Goal: Communication & Community: Share content

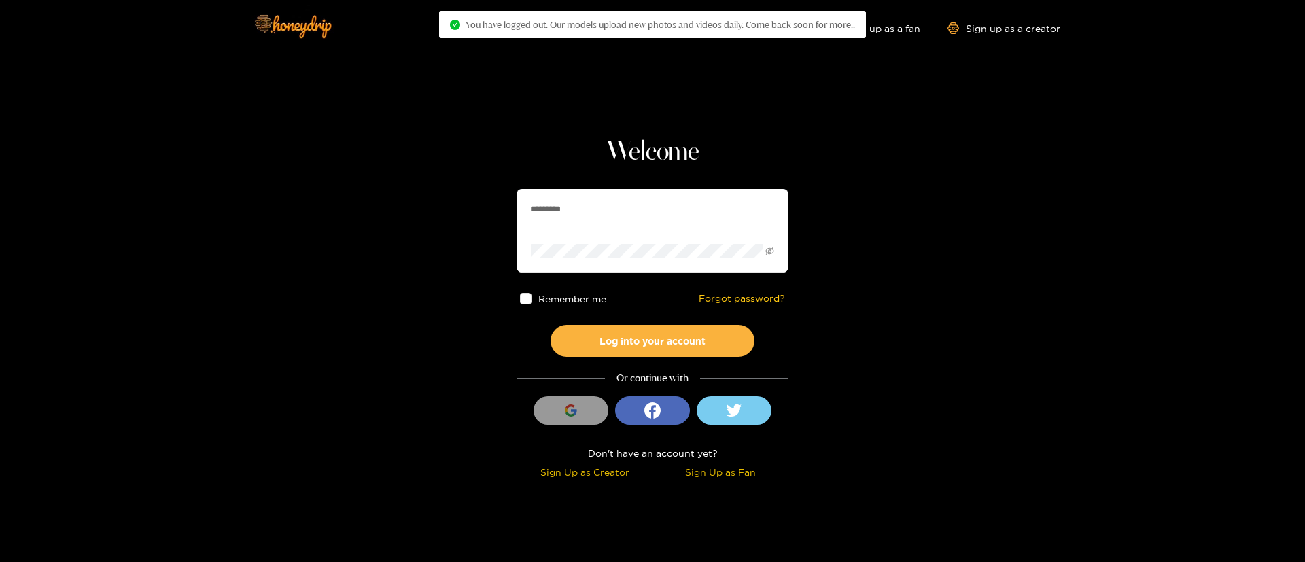
click at [692, 222] on input "*********" at bounding box center [653, 209] width 272 height 41
type input "*"
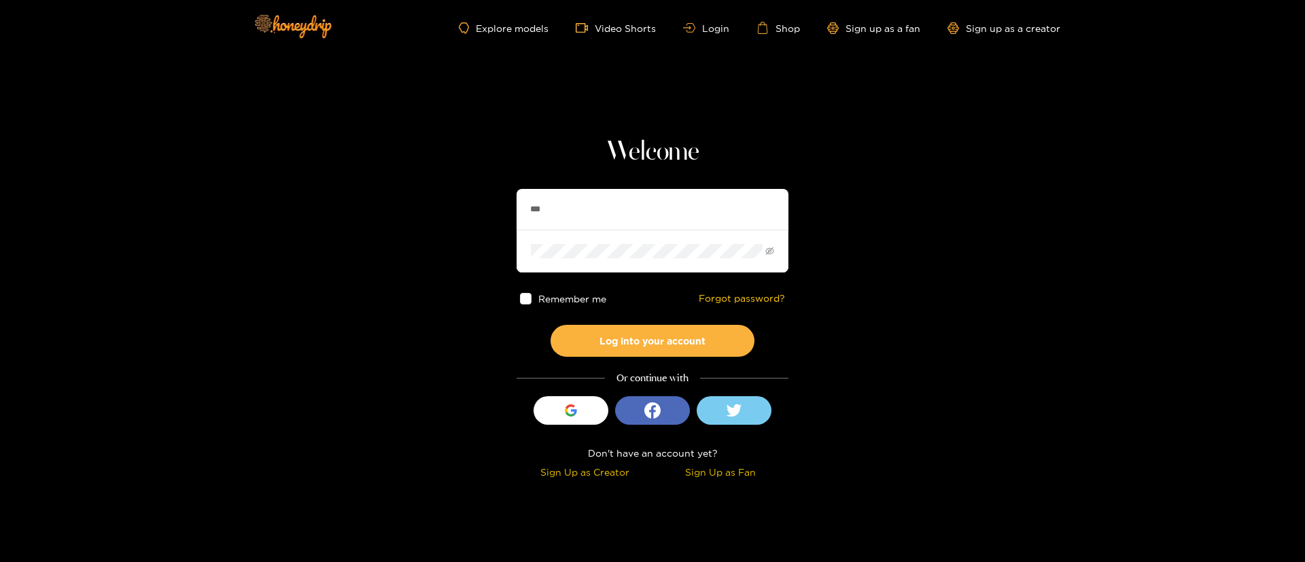
type input "****"
click at [652, 217] on input "****" at bounding box center [653, 209] width 272 height 41
type input "******"
click at [679, 345] on button "Log into your account" at bounding box center [653, 341] width 204 height 32
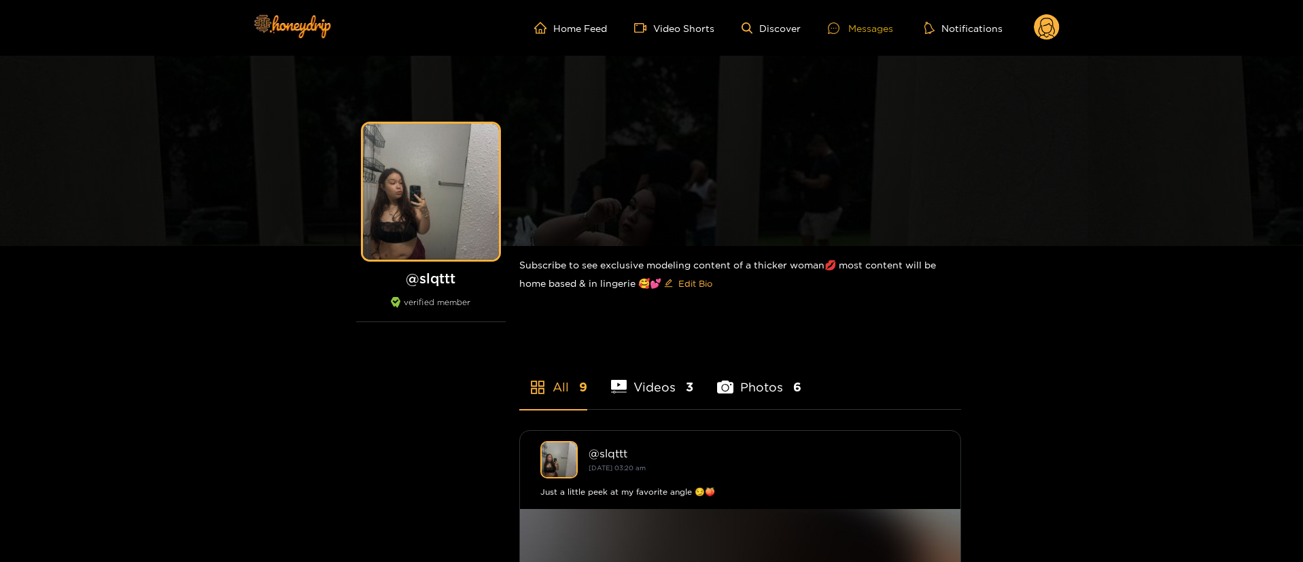
click at [879, 28] on div "Messages" at bounding box center [860, 28] width 65 height 16
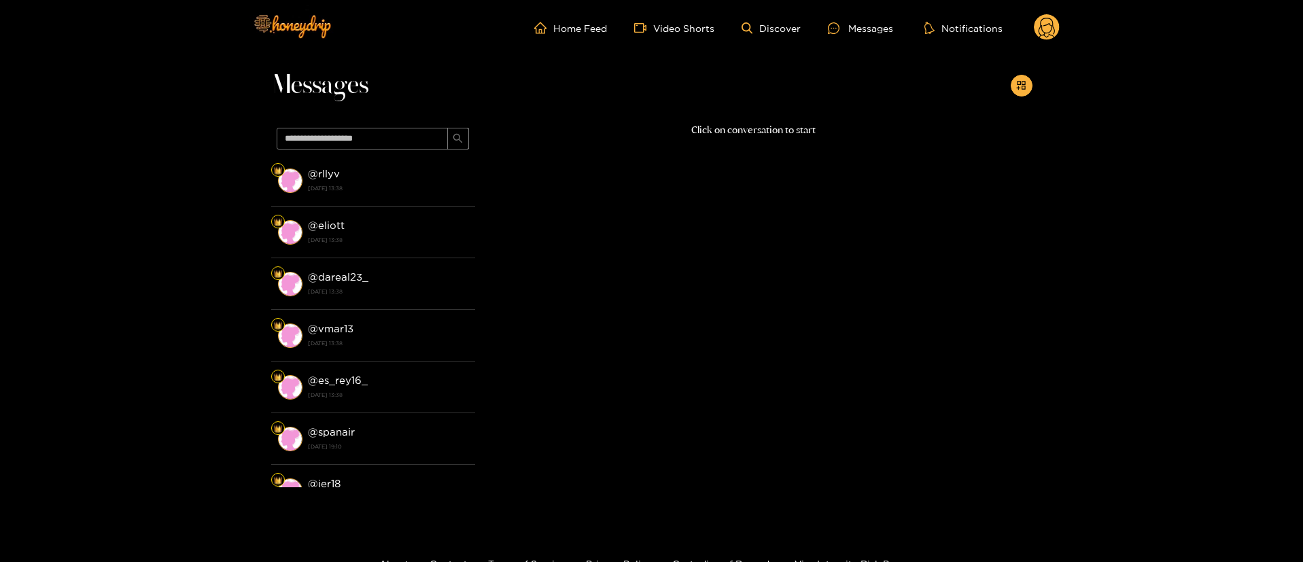
click at [1037, 25] on circle at bounding box center [1047, 27] width 26 height 26
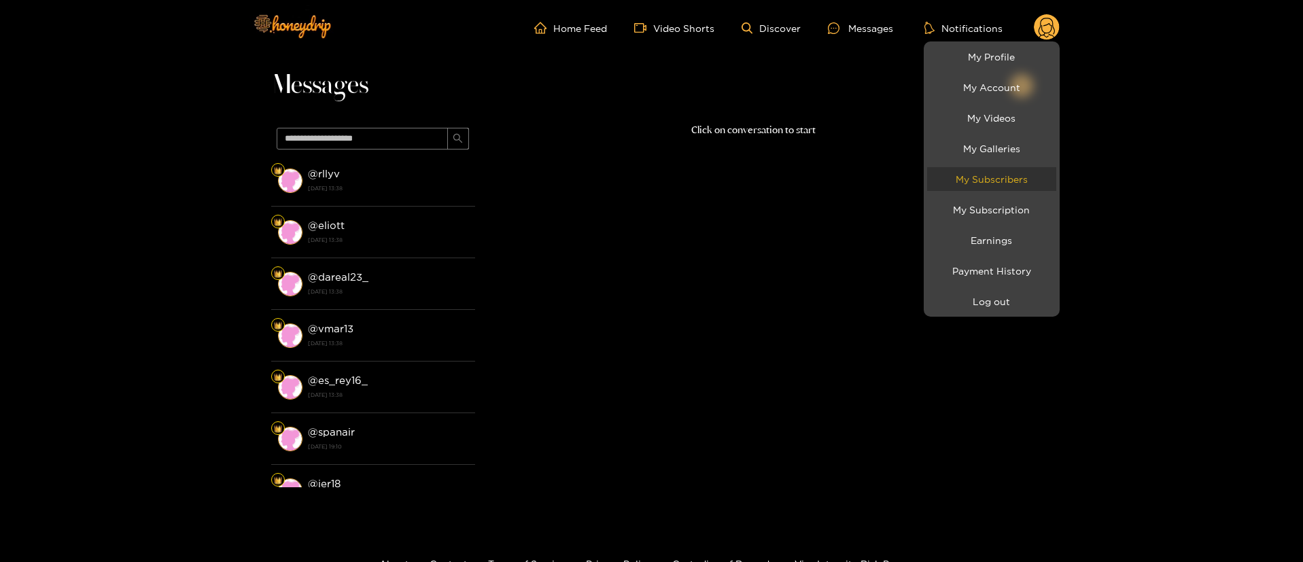
click at [1036, 181] on link "My Subscribers" at bounding box center [991, 179] width 129 height 24
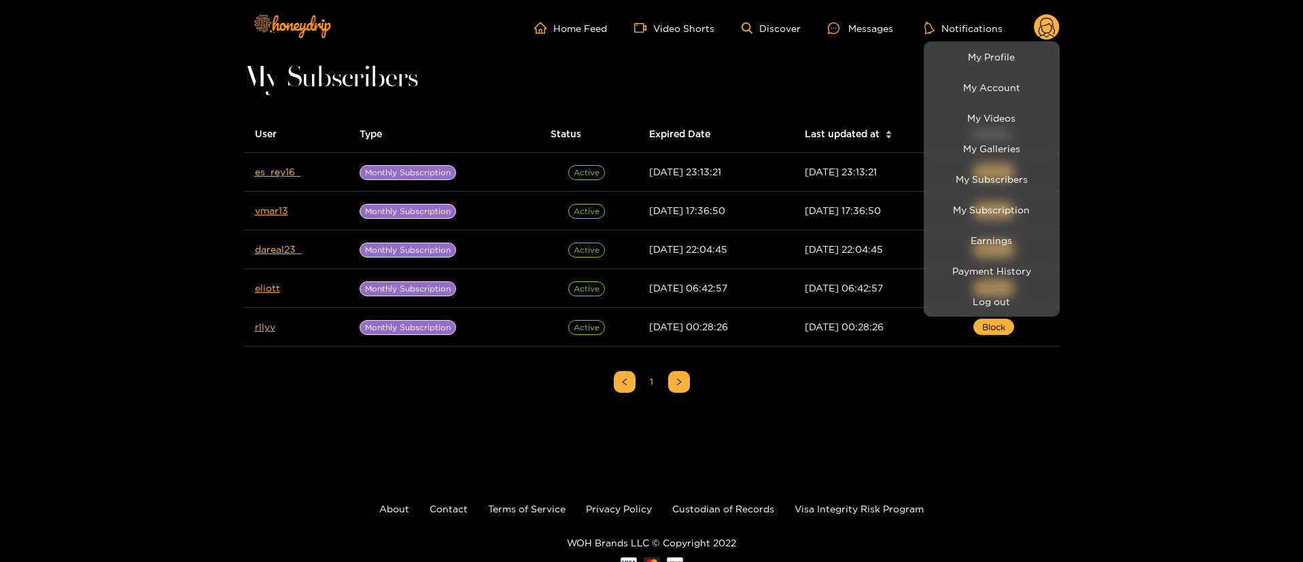
click at [142, 341] on div at bounding box center [651, 281] width 1303 height 562
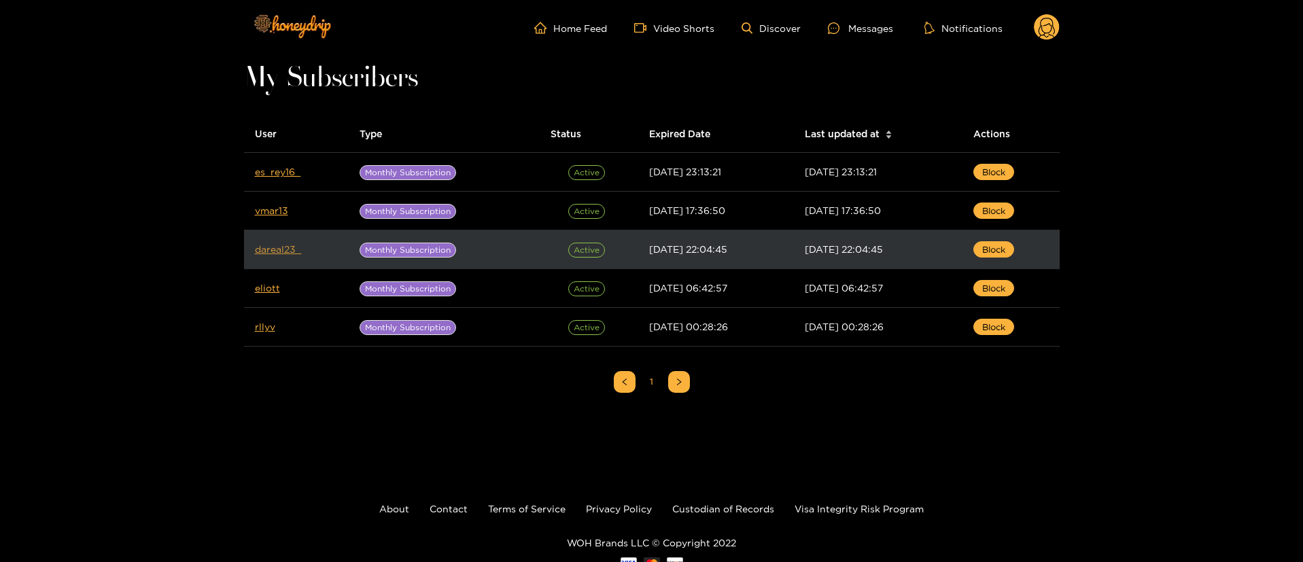
click at [277, 245] on link "dareal23_" at bounding box center [278, 249] width 46 height 10
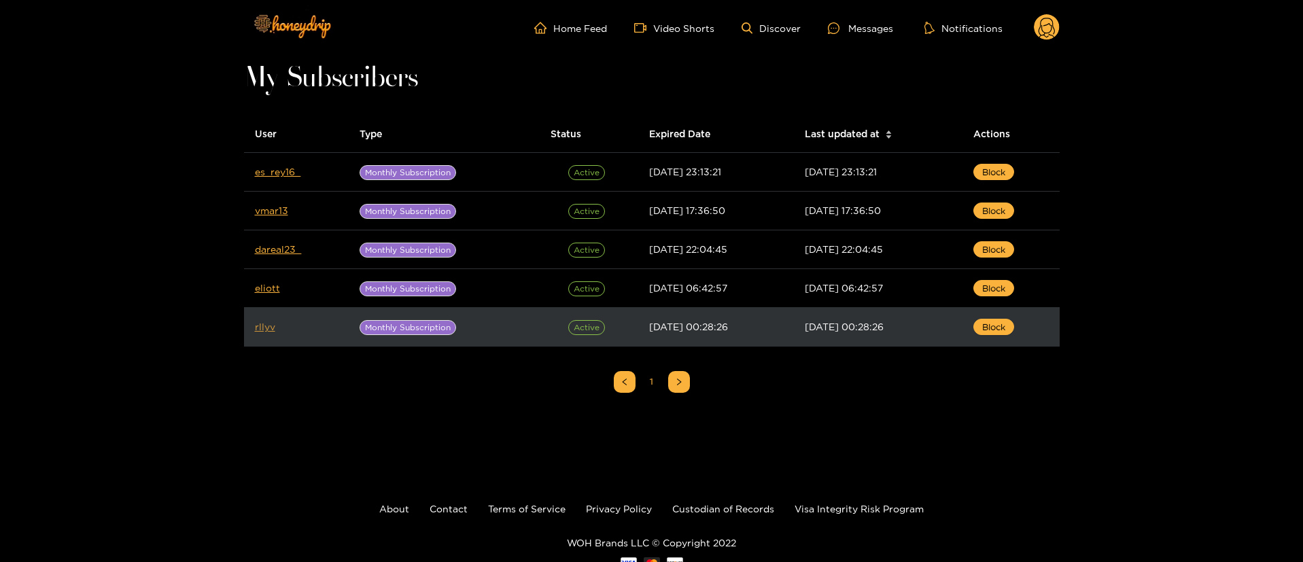
click at [264, 322] on link "rllyv" at bounding box center [265, 326] width 20 height 10
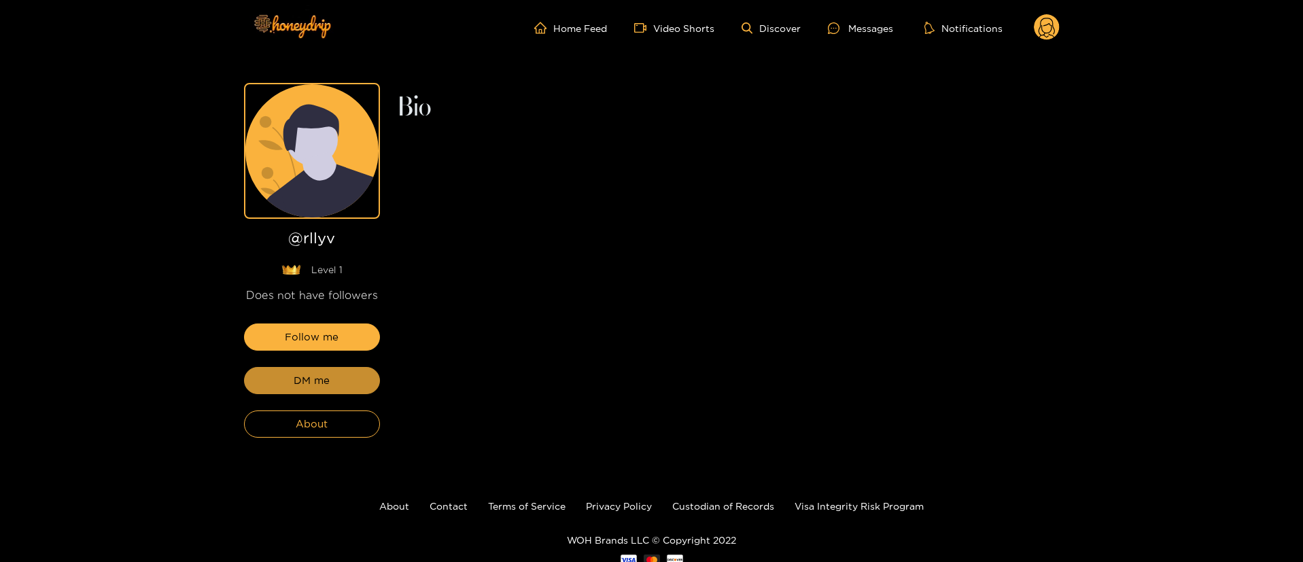
click at [309, 380] on span "DM me" at bounding box center [312, 380] width 36 height 16
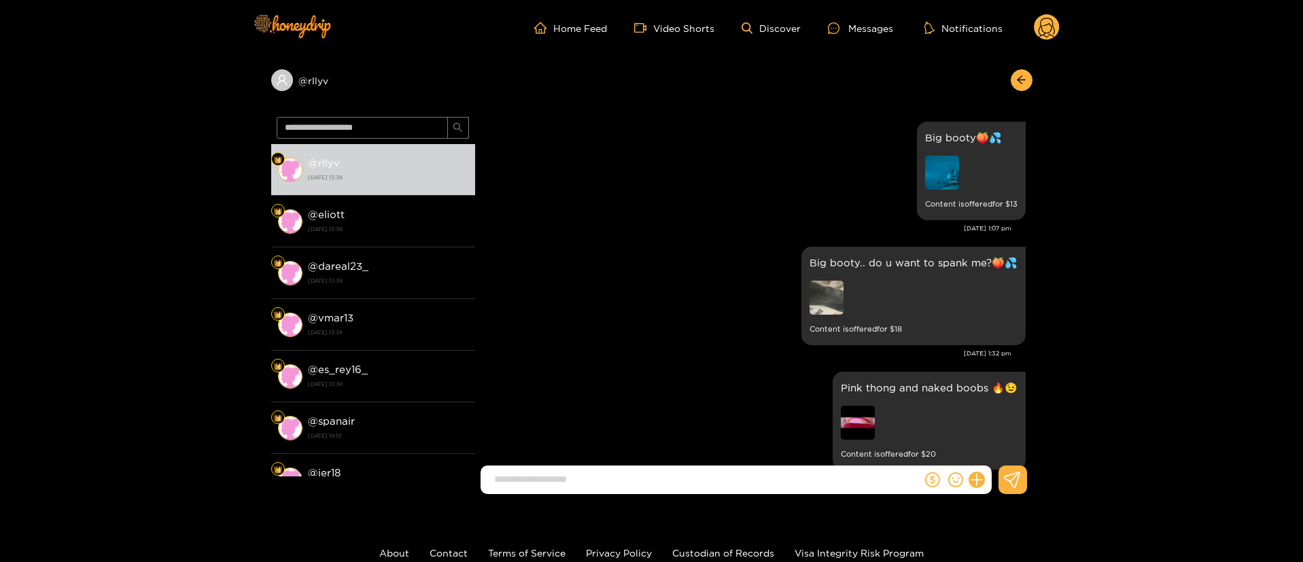
scroll to position [2099, 0]
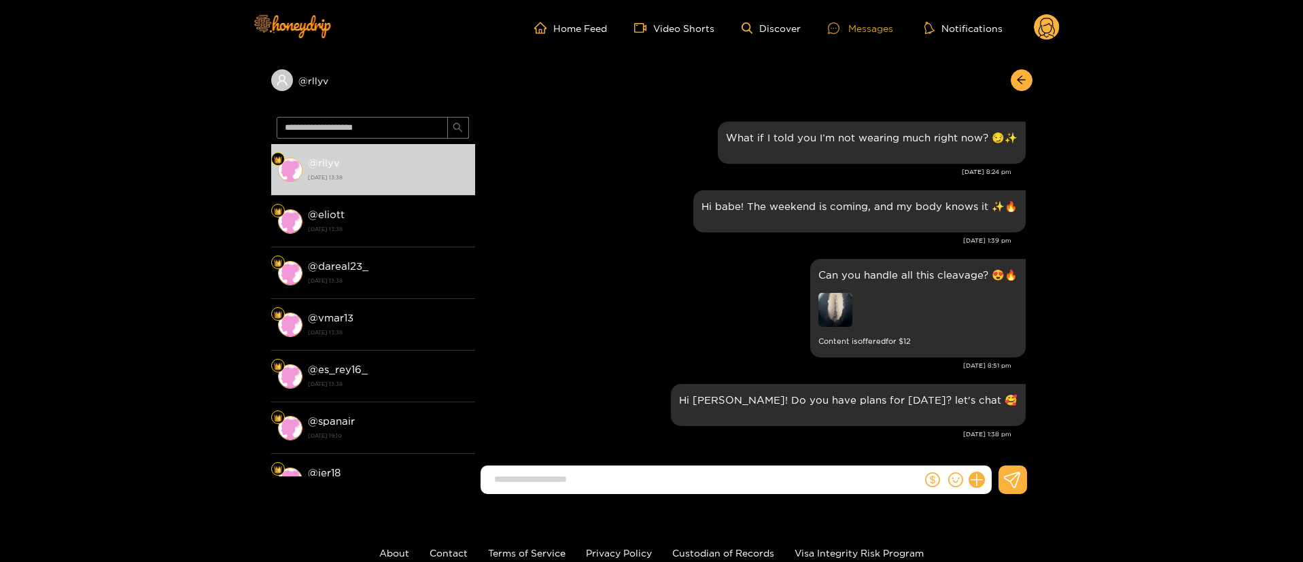
click at [875, 23] on div "Messages" at bounding box center [860, 28] width 65 height 16
click at [1022, 80] on icon "arrow-left" at bounding box center [1021, 80] width 10 height 10
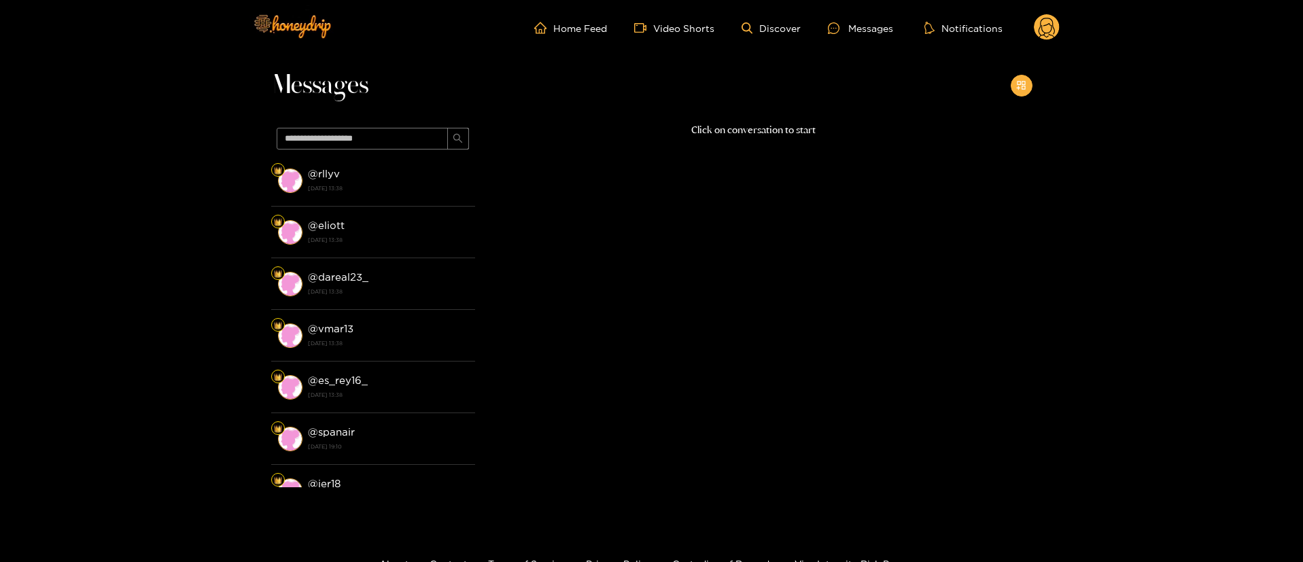
click at [1022, 80] on icon "appstore-add" at bounding box center [1021, 85] width 10 height 10
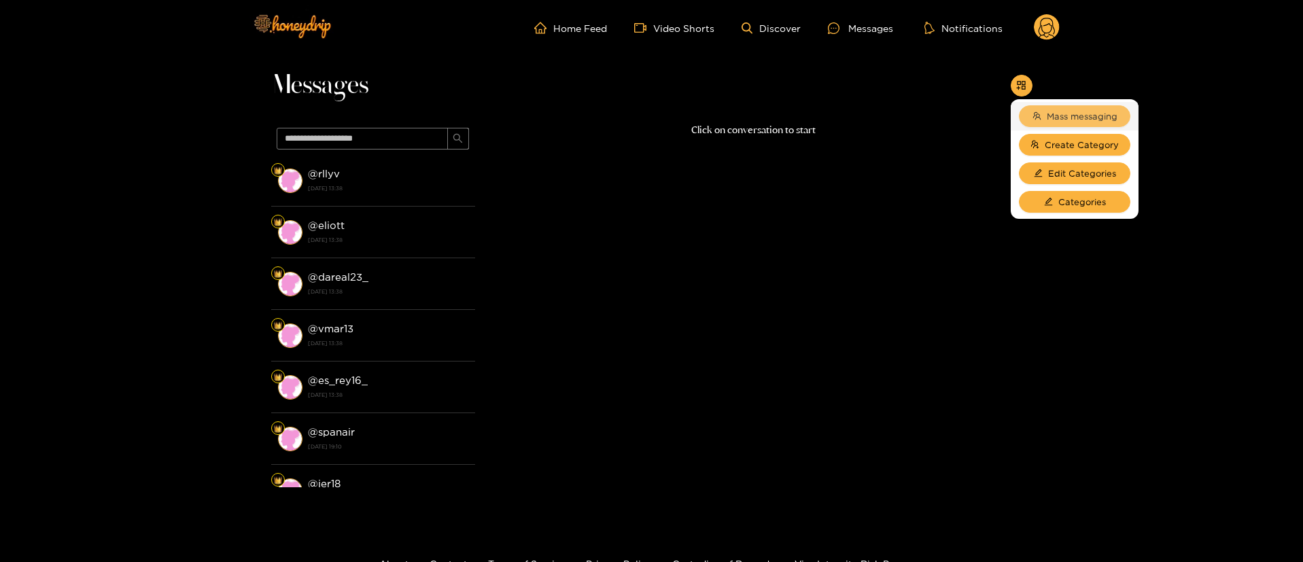
click at [1060, 117] on span "Mass messaging" at bounding box center [1082, 116] width 71 height 14
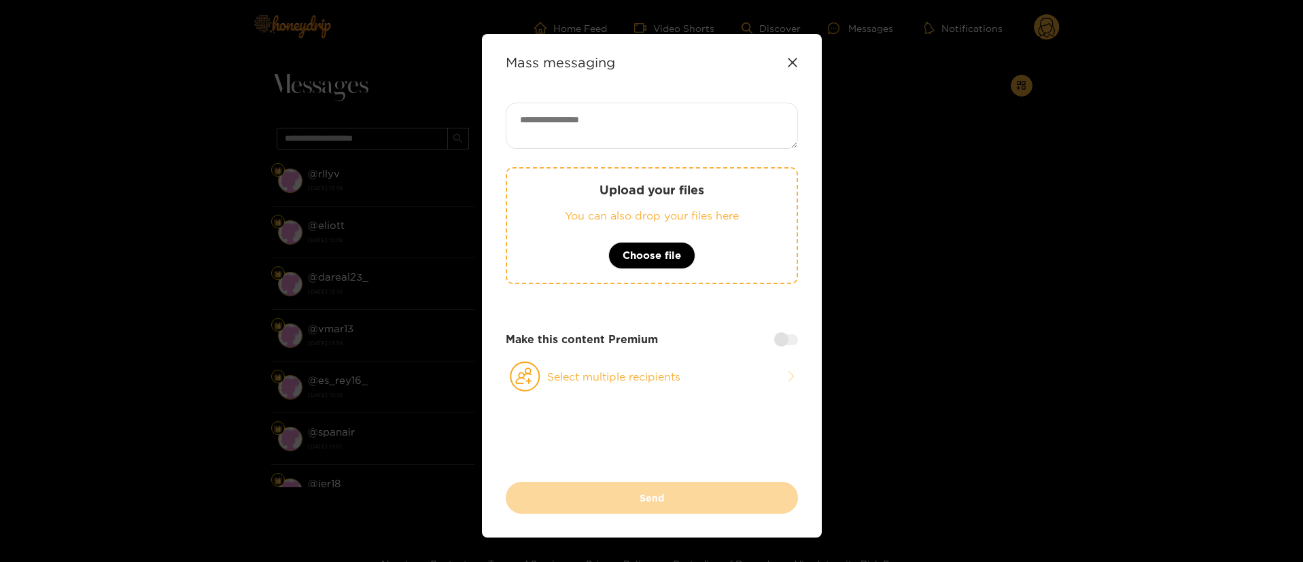
click at [703, 128] on textarea at bounding box center [652, 126] width 292 height 46
paste textarea "**********"
drag, startPoint x: 703, startPoint y: 127, endPoint x: 806, endPoint y: 94, distance: 107.9
click at [806, 94] on div "**********" at bounding box center [652, 286] width 340 height 504
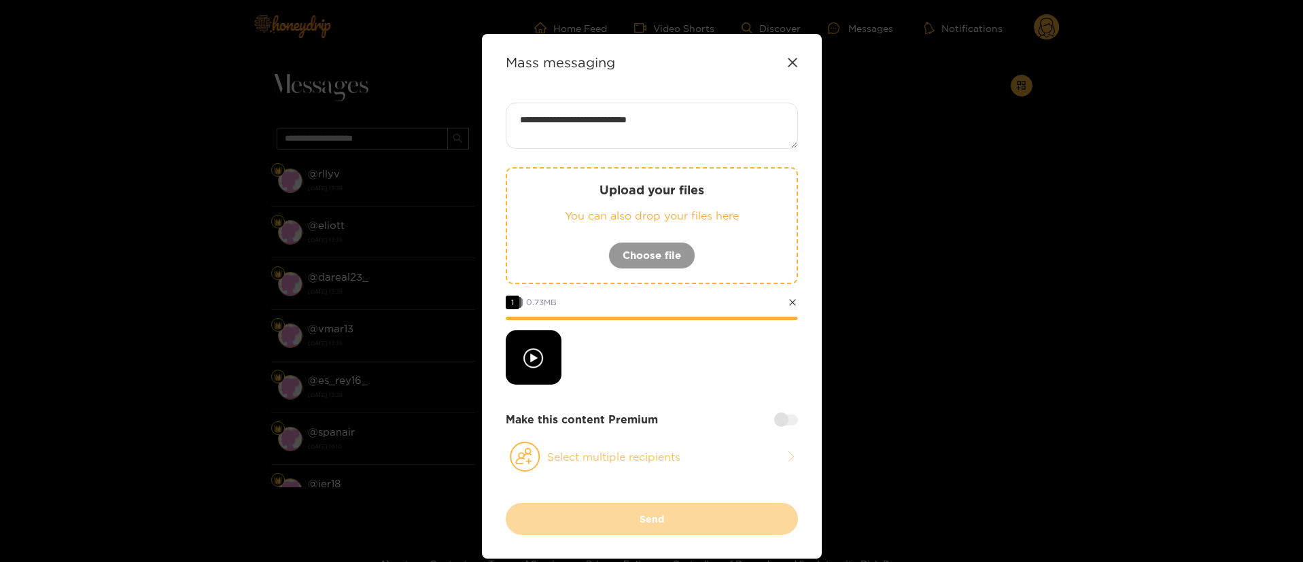
click at [625, 466] on button "Select multiple recipients" at bounding box center [652, 456] width 292 height 31
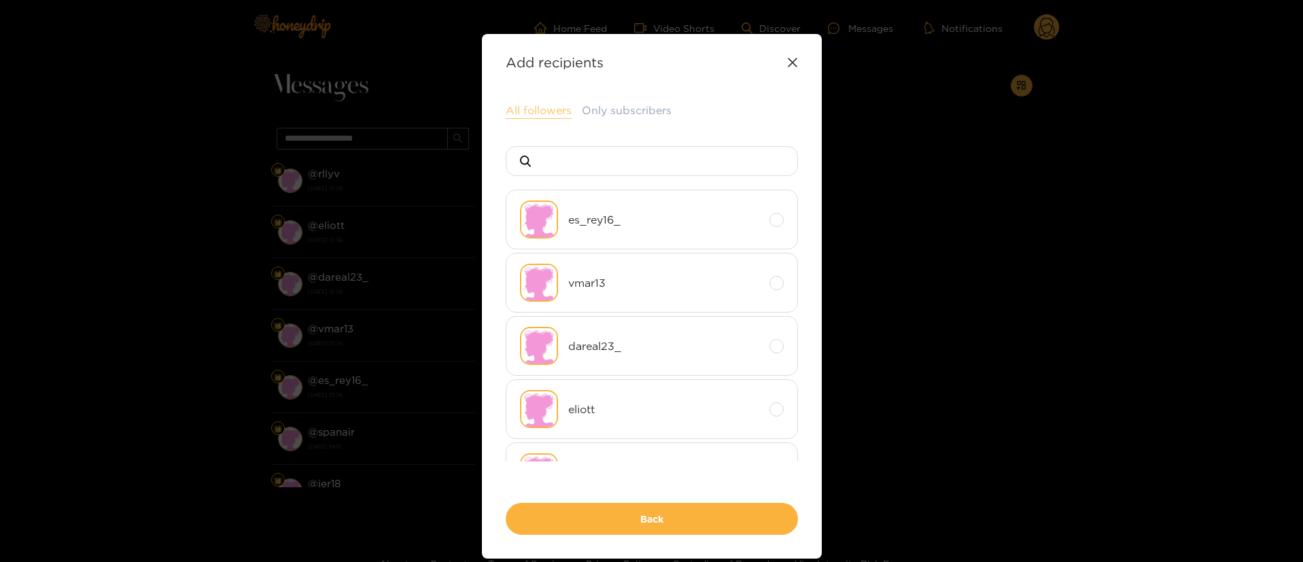
click at [532, 116] on button "All followers" at bounding box center [539, 111] width 66 height 16
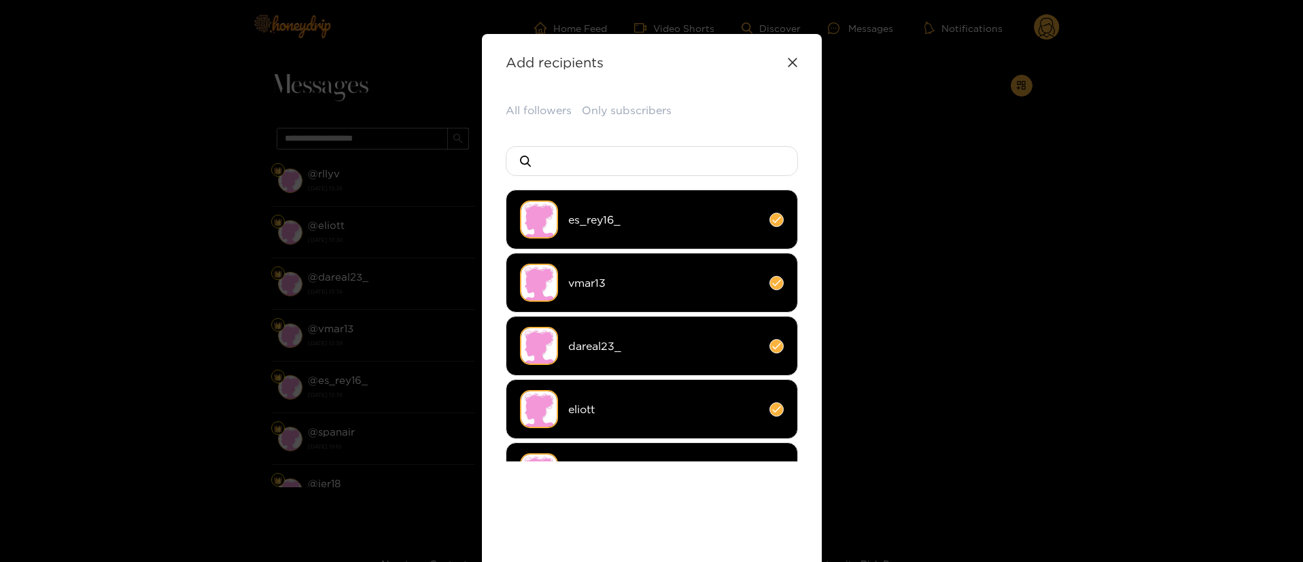
click at [668, 508] on div "All followers Only subscribers es_rey16_ vmar13 dareal23_ eliott rllyv Back" at bounding box center [652, 352] width 292 height 499
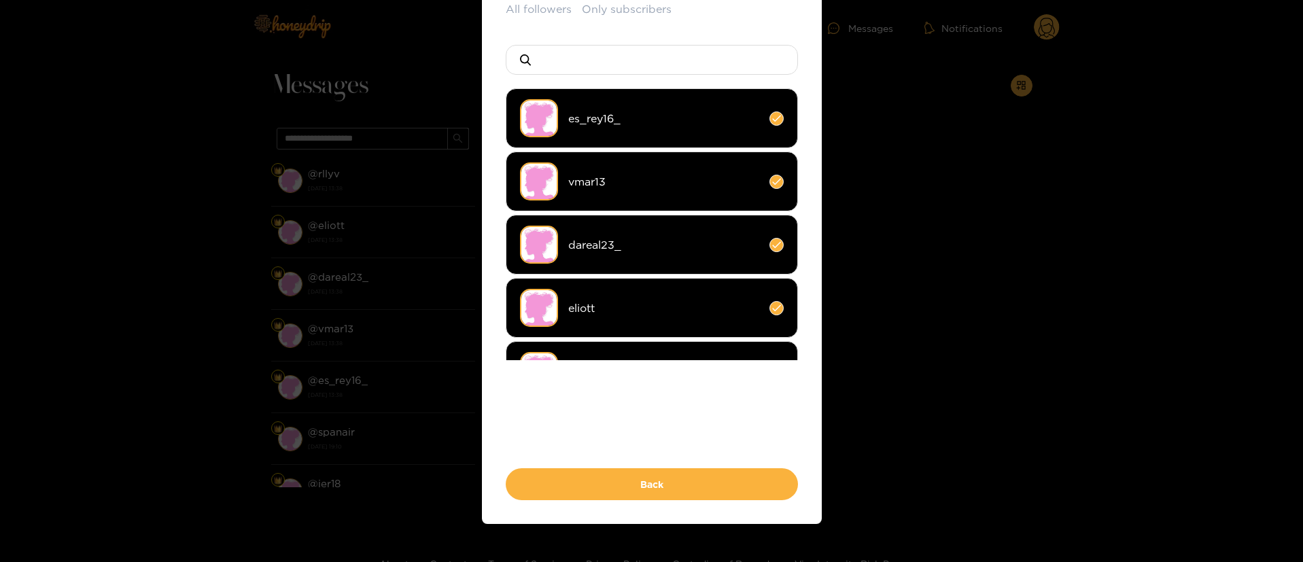
scroll to position [118, 0]
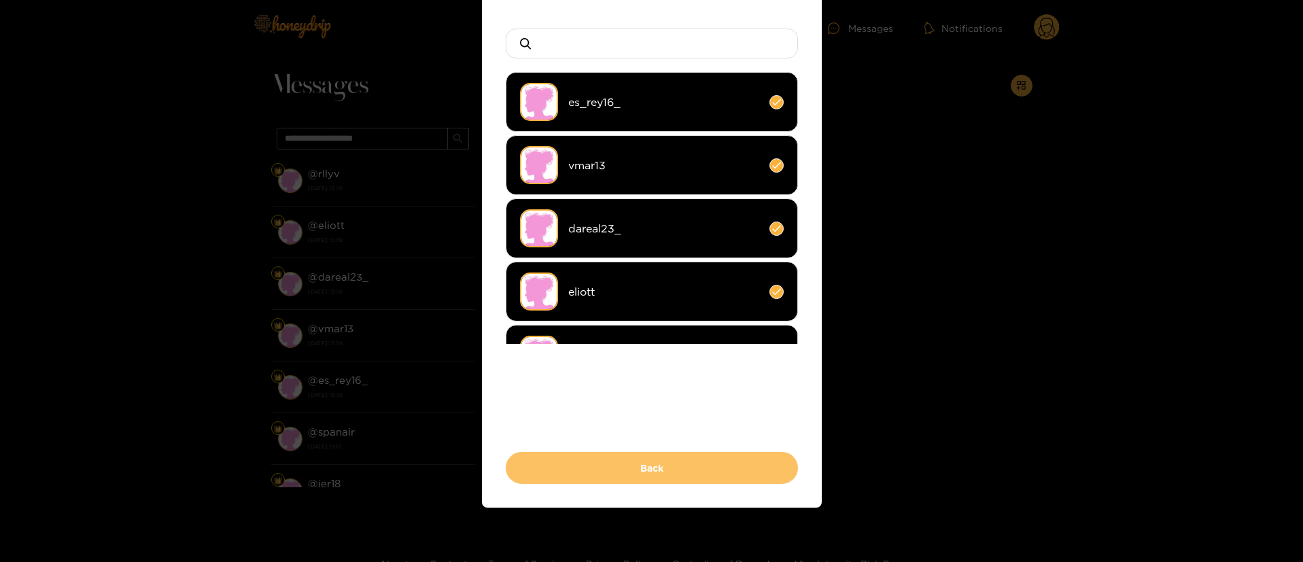
click at [653, 463] on button "Back" at bounding box center [652, 468] width 292 height 32
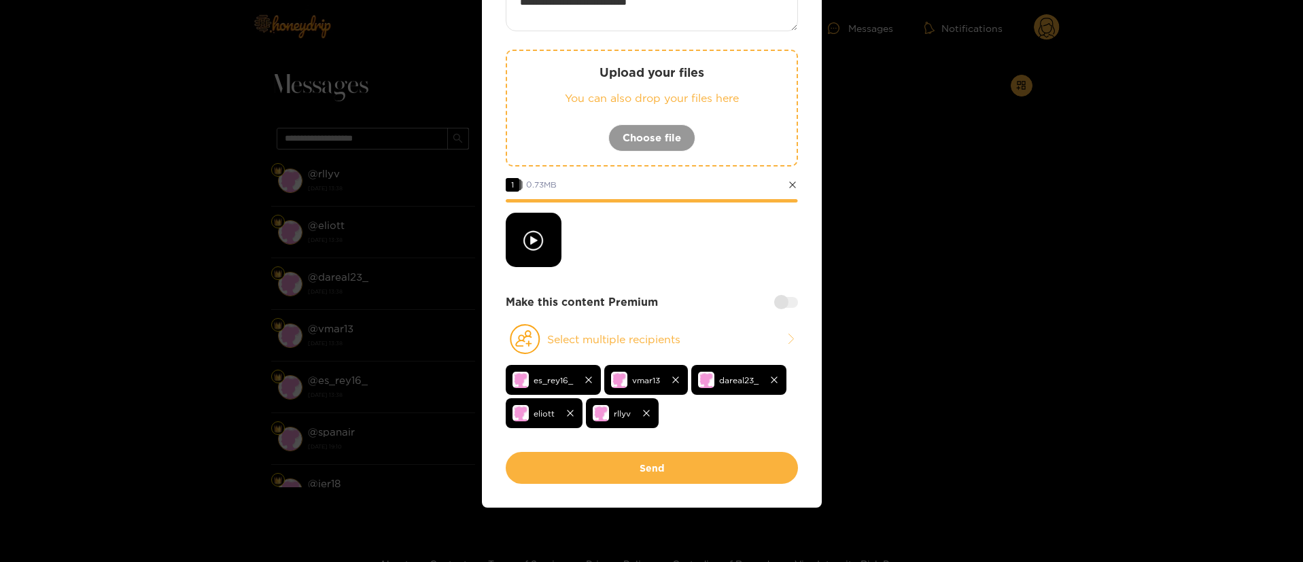
click at [775, 309] on div "Make this content Premium" at bounding box center [652, 302] width 292 height 16
click at [792, 300] on div at bounding box center [786, 302] width 24 height 11
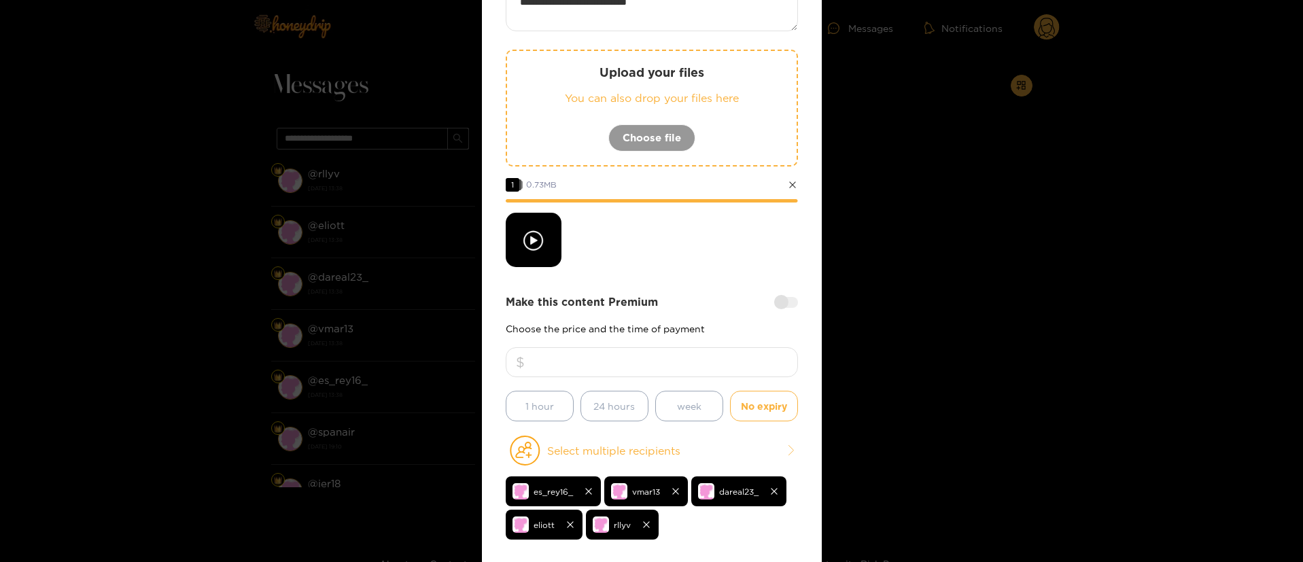
click at [727, 352] on input "number" at bounding box center [652, 362] width 292 height 30
click at [744, 17] on textarea "**********" at bounding box center [652, 8] width 292 height 46
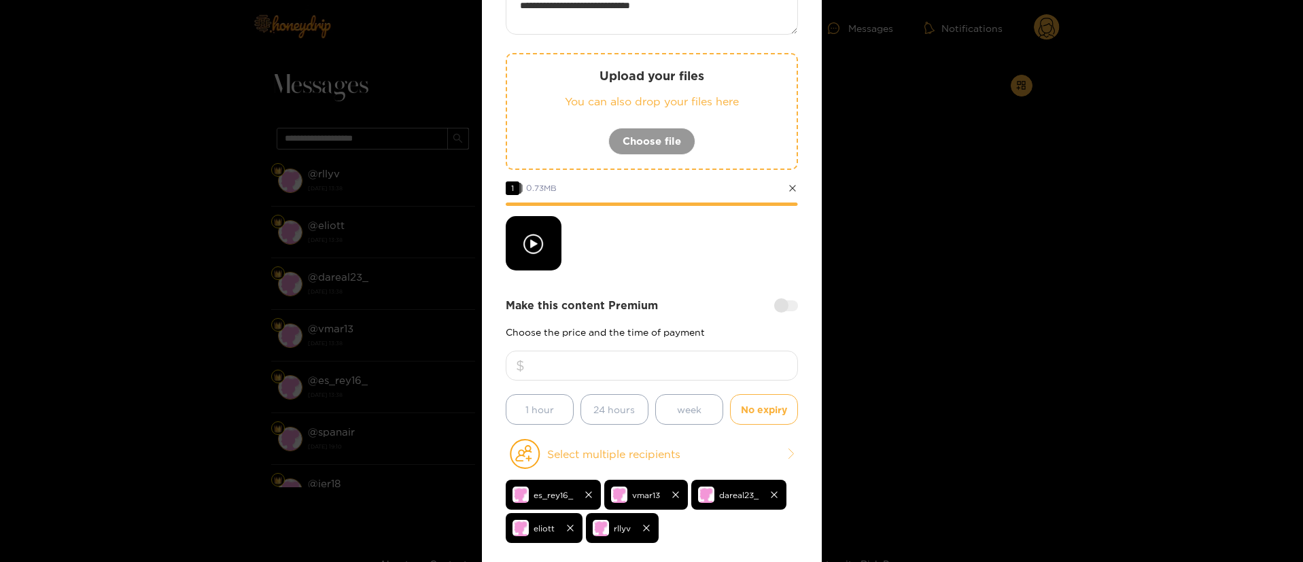
paste textarea "*****"
type textarea "**********"
click at [683, 241] on div at bounding box center [652, 243] width 292 height 54
click at [661, 370] on input "number" at bounding box center [652, 366] width 292 height 30
type input "**"
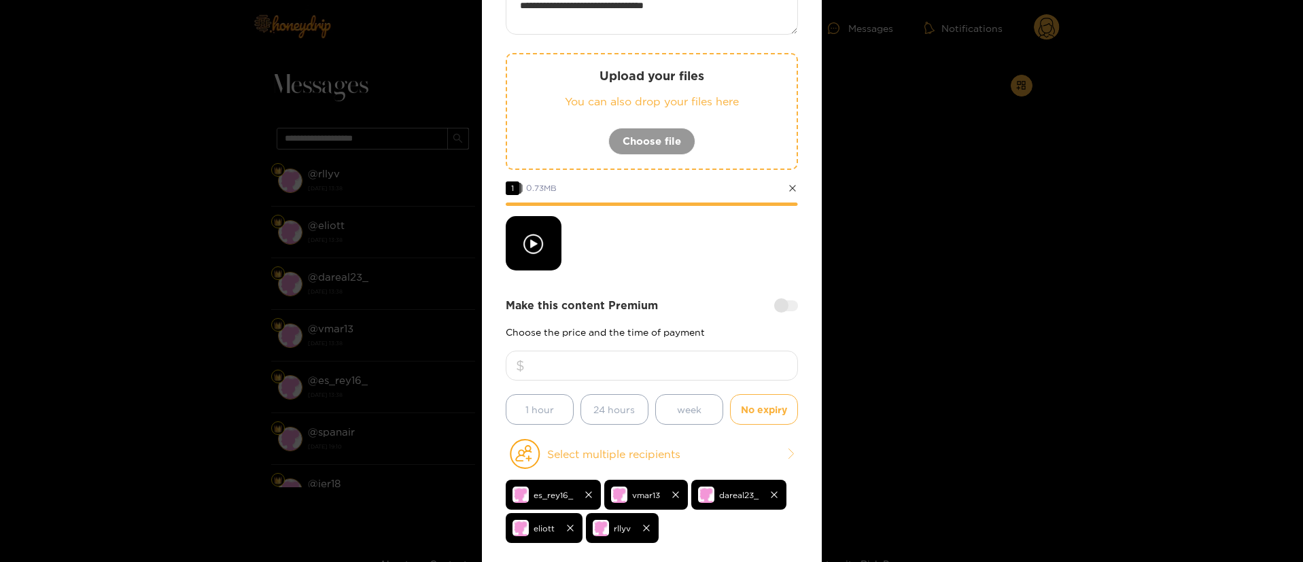
click at [647, 262] on div at bounding box center [652, 243] width 292 height 54
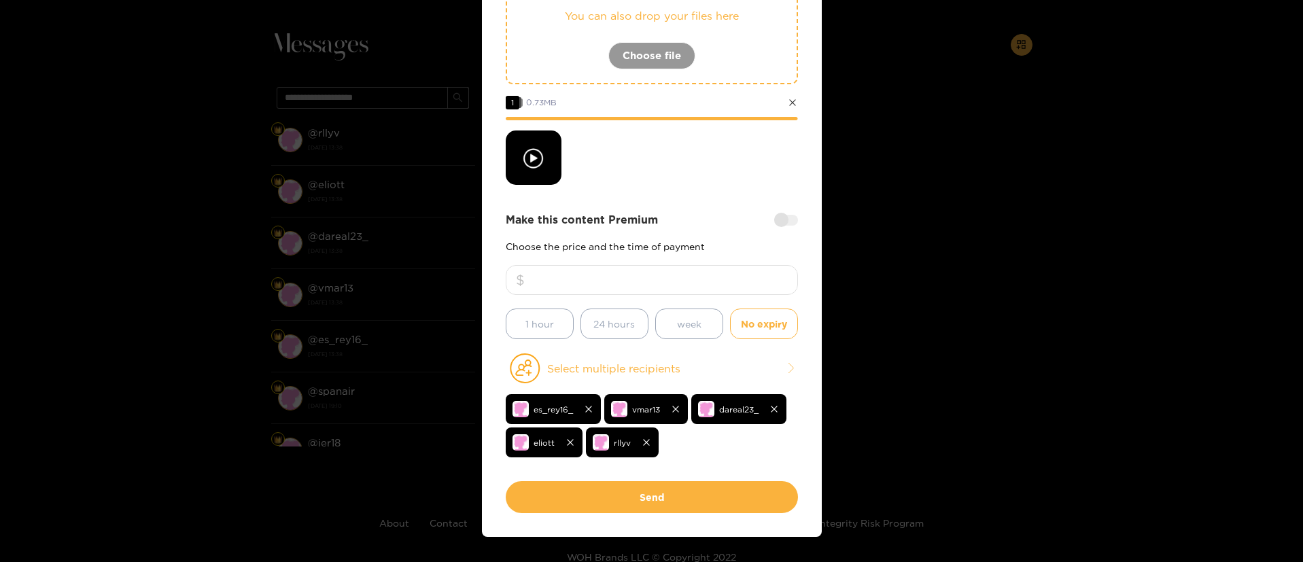
scroll to position [229, 0]
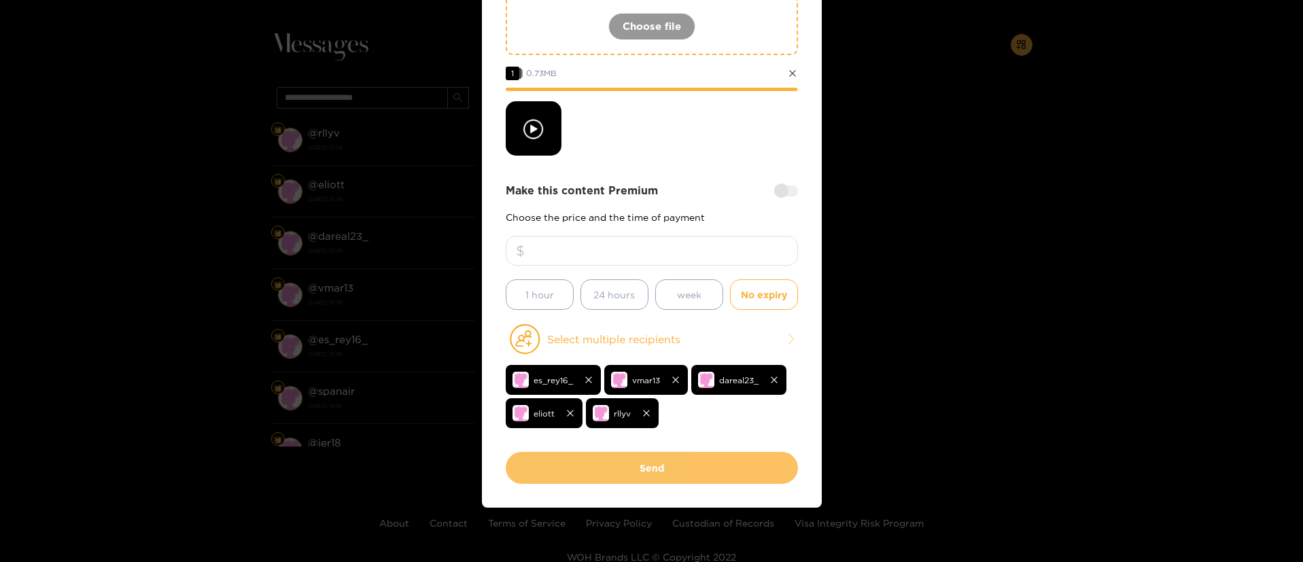
click at [667, 461] on button "Send" at bounding box center [652, 468] width 292 height 32
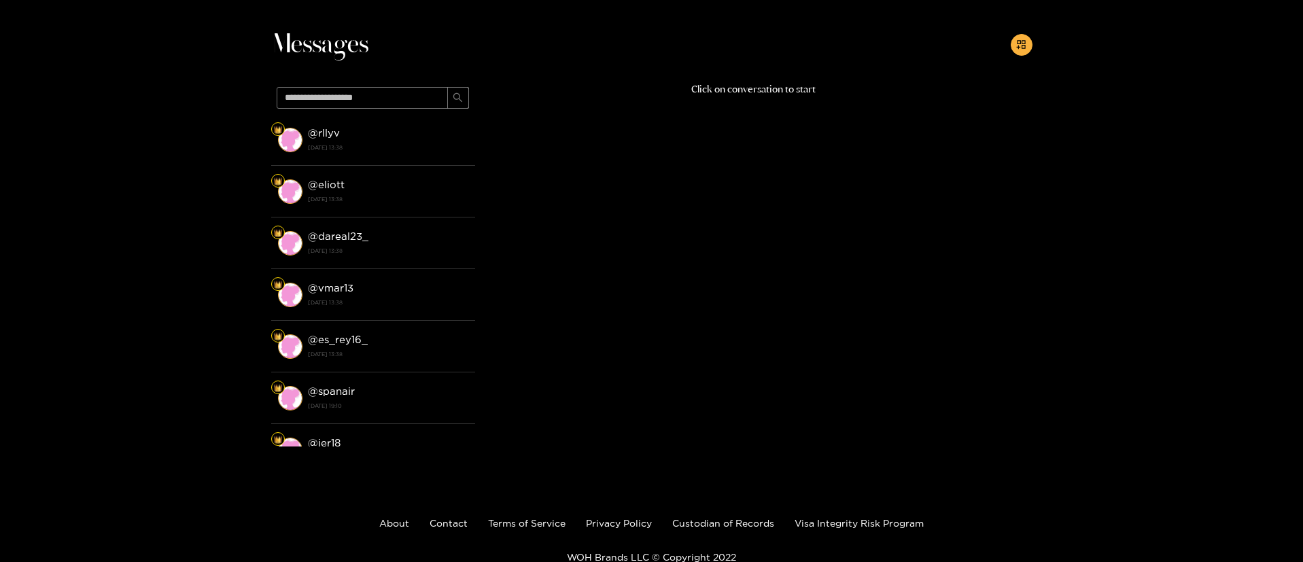
scroll to position [82, 0]
click at [1124, 65] on div "Messages @ rllyv 22 September 2025 13:38 @ eliott 22 September 2025 13:38 @ dar…" at bounding box center [651, 245] width 1303 height 460
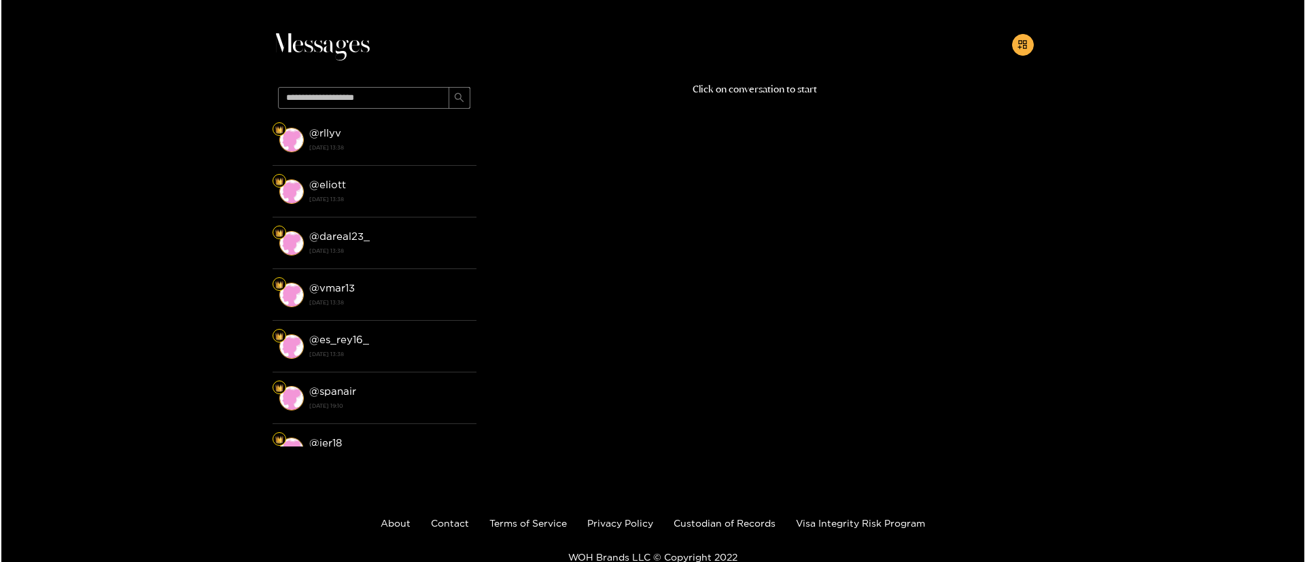
scroll to position [0, 0]
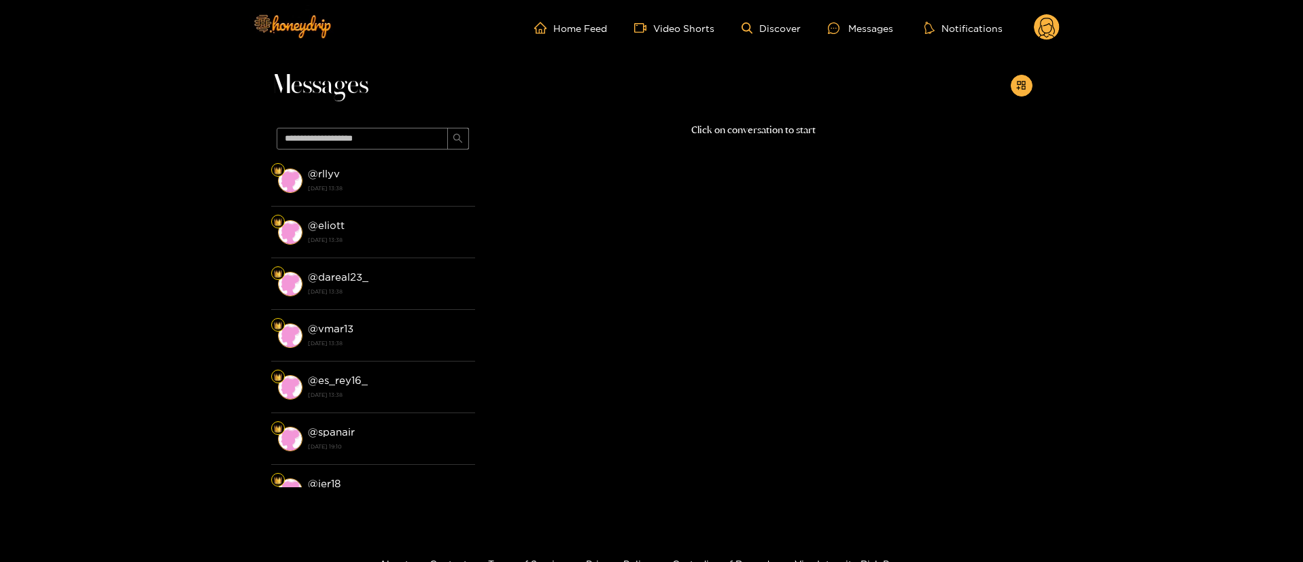
click at [1039, 24] on circle at bounding box center [1047, 27] width 26 height 26
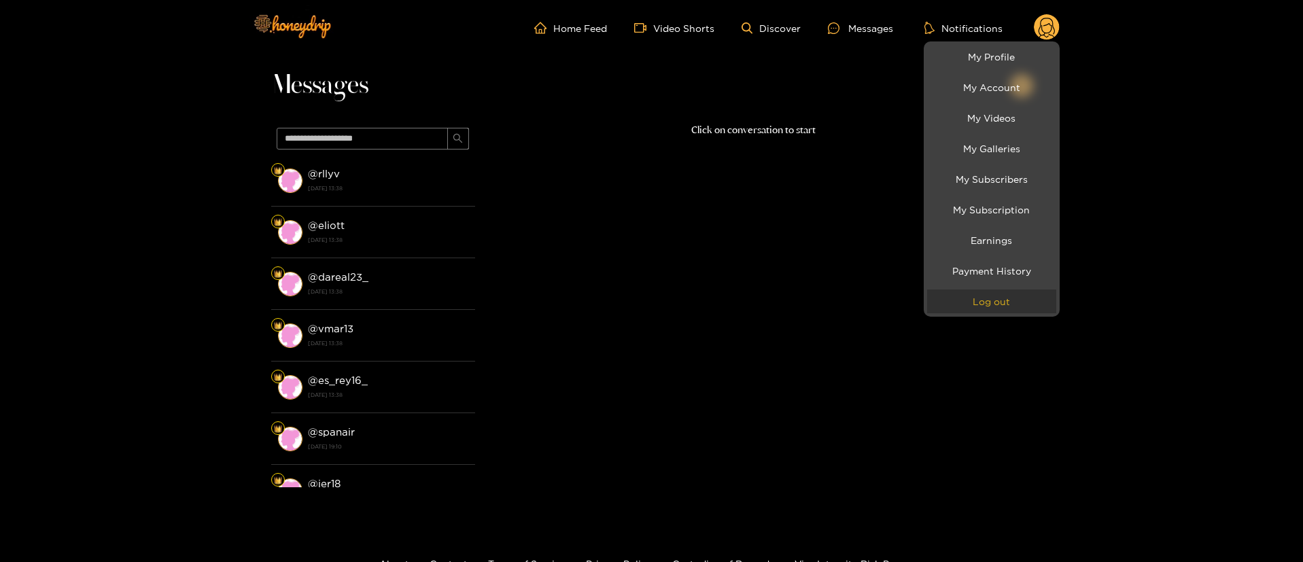
click at [1003, 299] on button "Log out" at bounding box center [991, 302] width 129 height 24
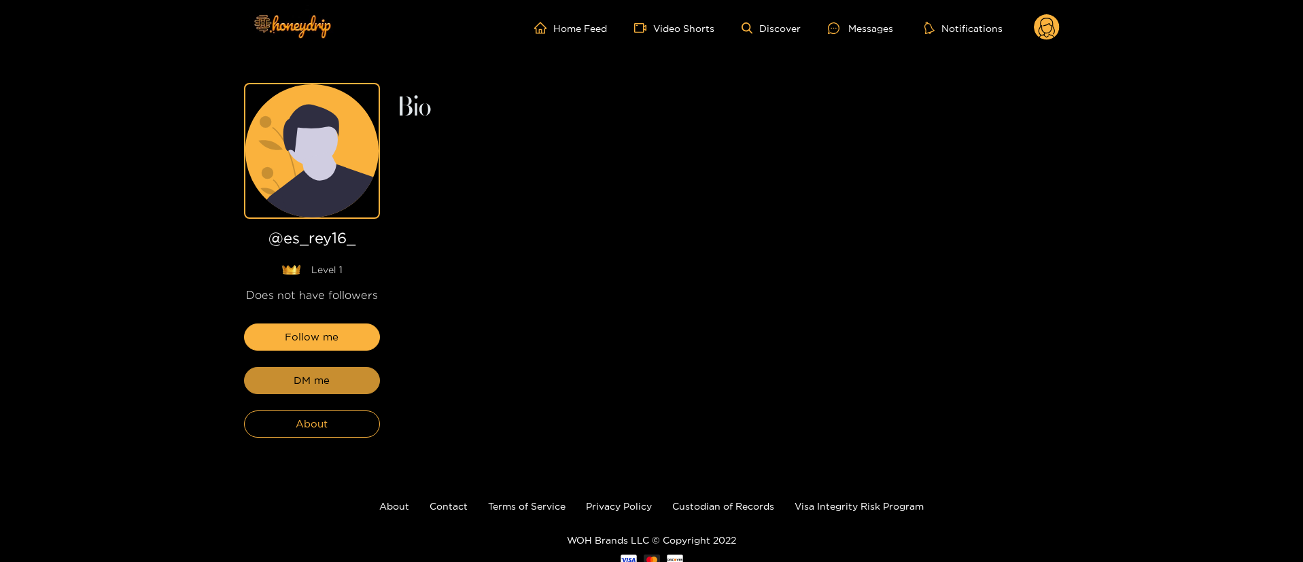
click at [309, 380] on span "DM me" at bounding box center [312, 380] width 36 height 16
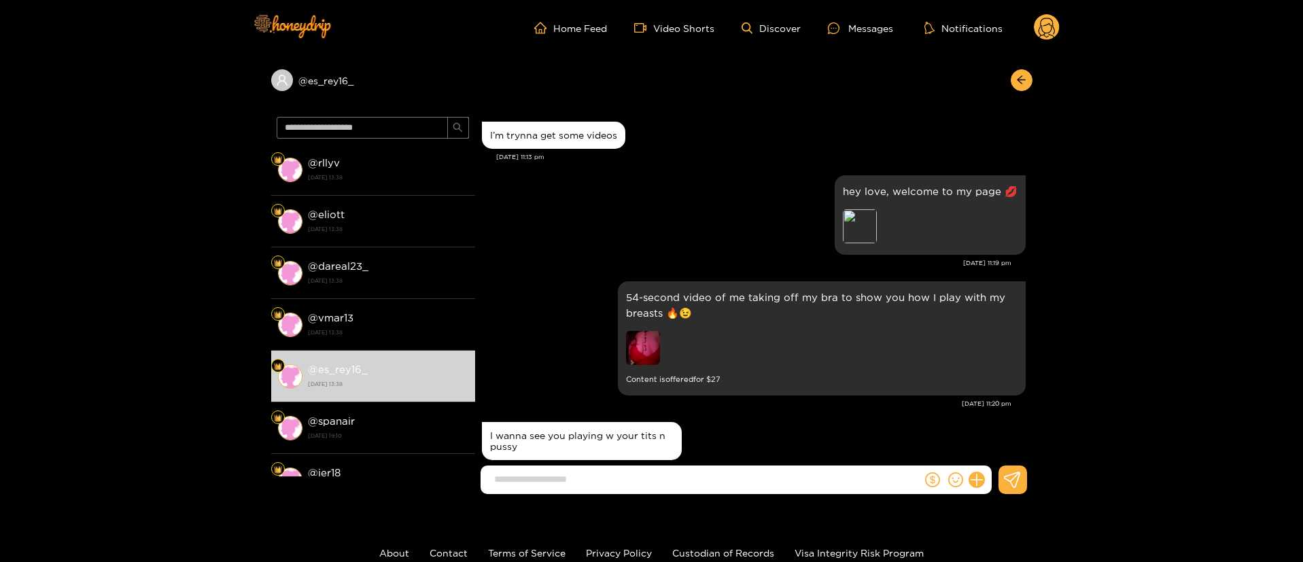
scroll to position [103, 0]
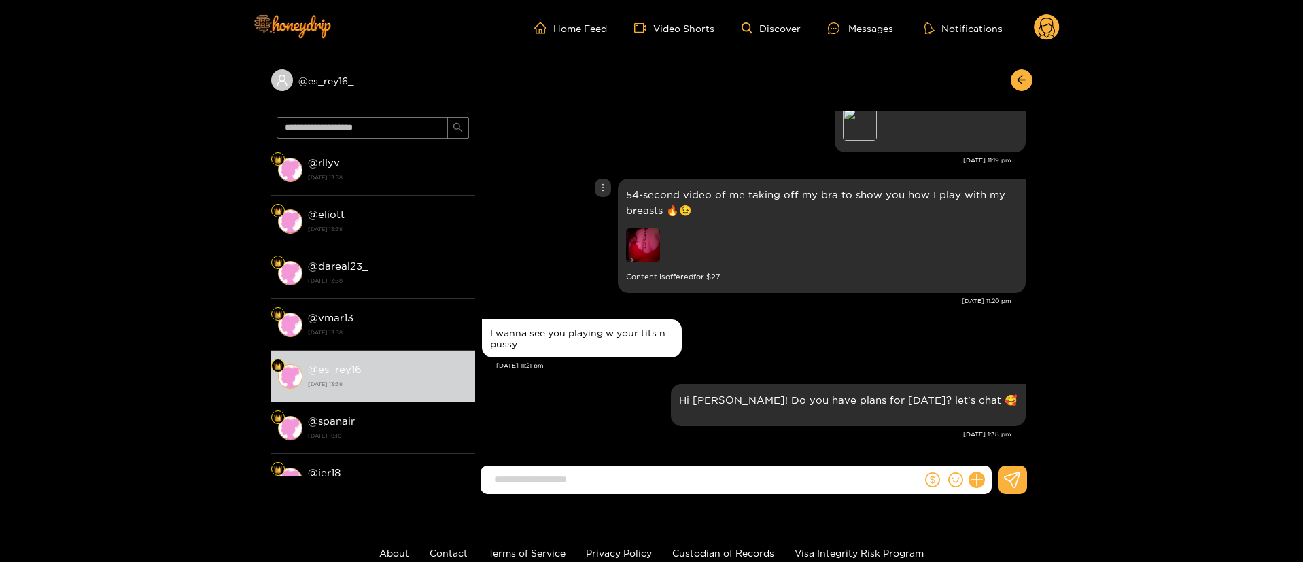
click at [542, 195] on div "54-second video of me taking off my bra to show you how I play with my breasts …" at bounding box center [754, 235] width 544 height 121
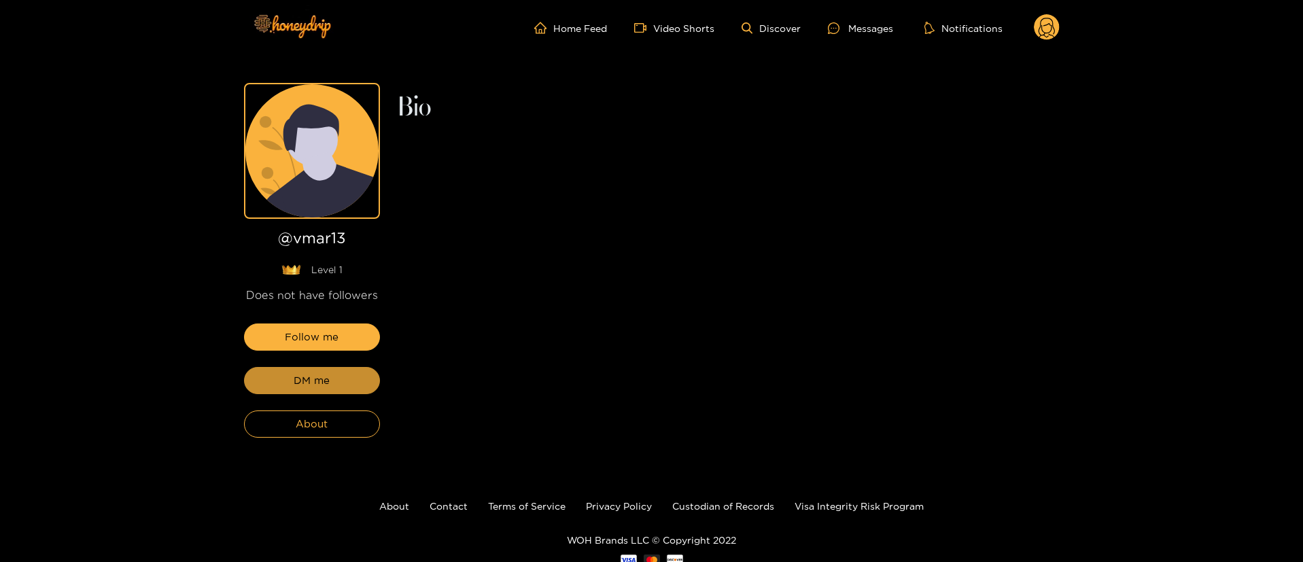
click at [309, 380] on span "DM me" at bounding box center [312, 380] width 36 height 16
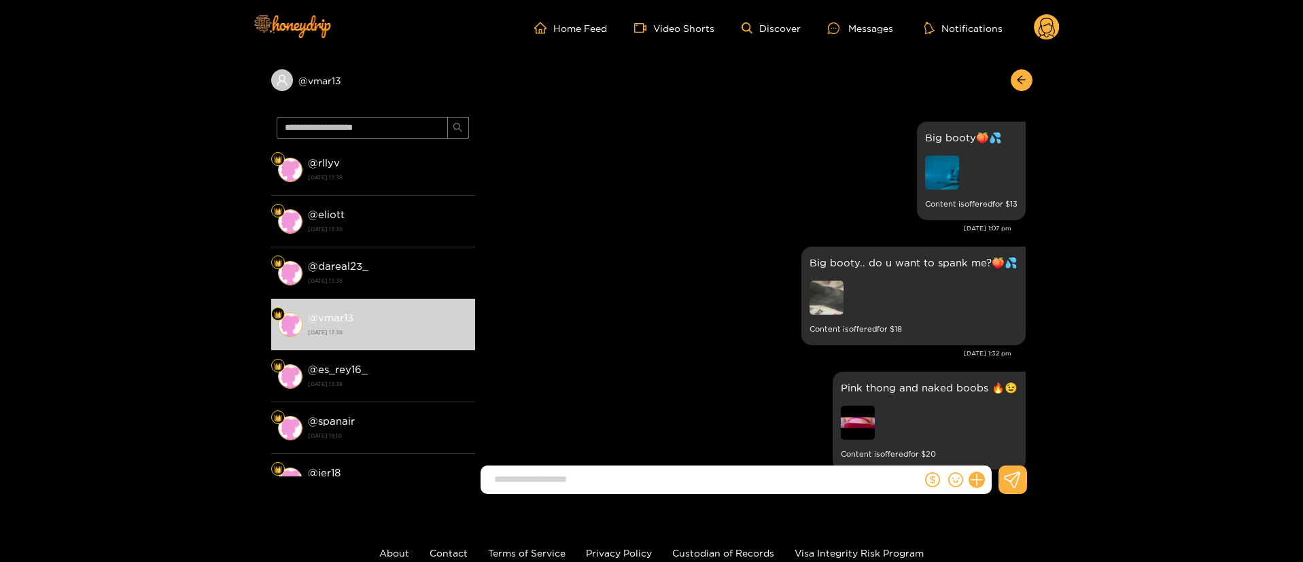
scroll to position [2160, 0]
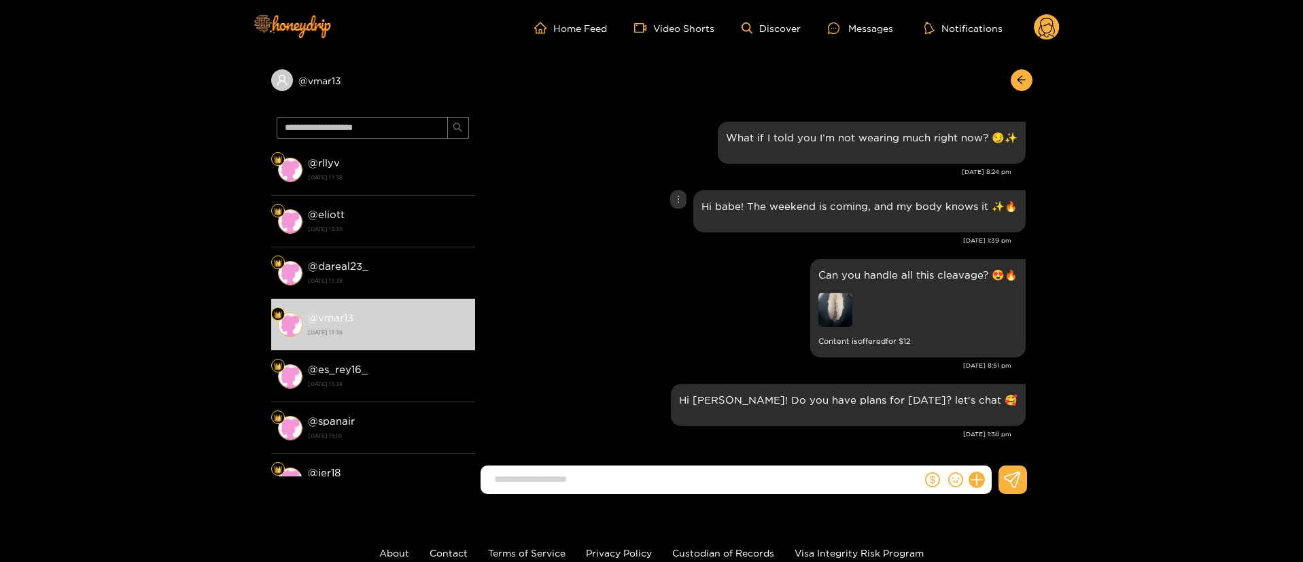
click at [608, 212] on div "Hi babe! The weekend is coming, and my body knows it ✨🔥" at bounding box center [754, 211] width 544 height 49
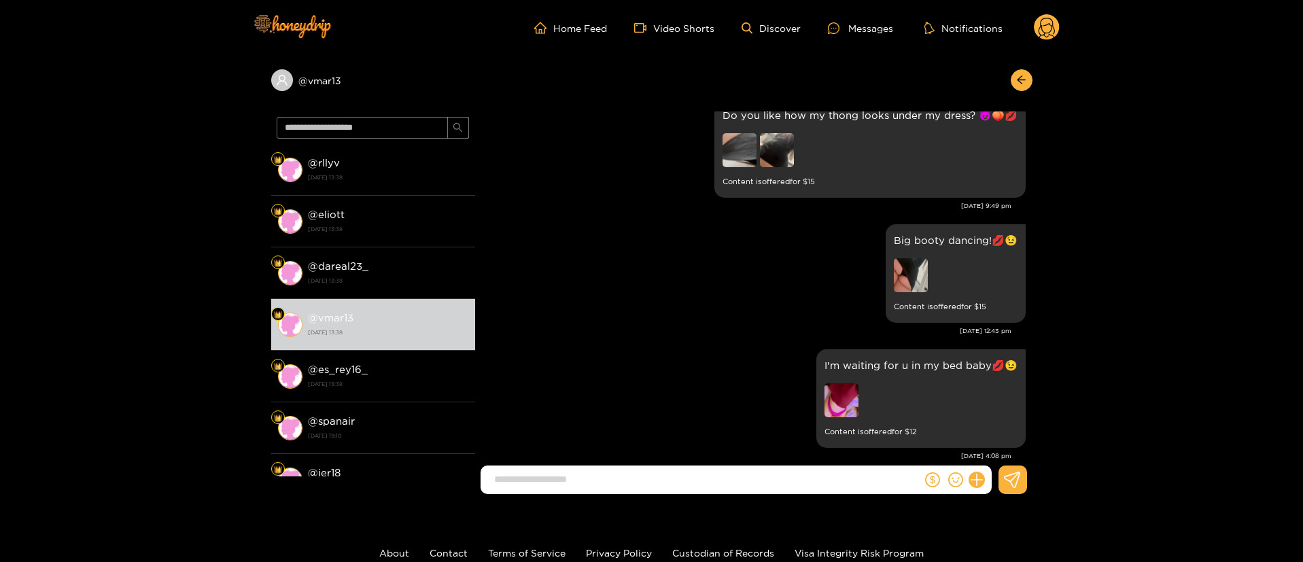
scroll to position [204, 0]
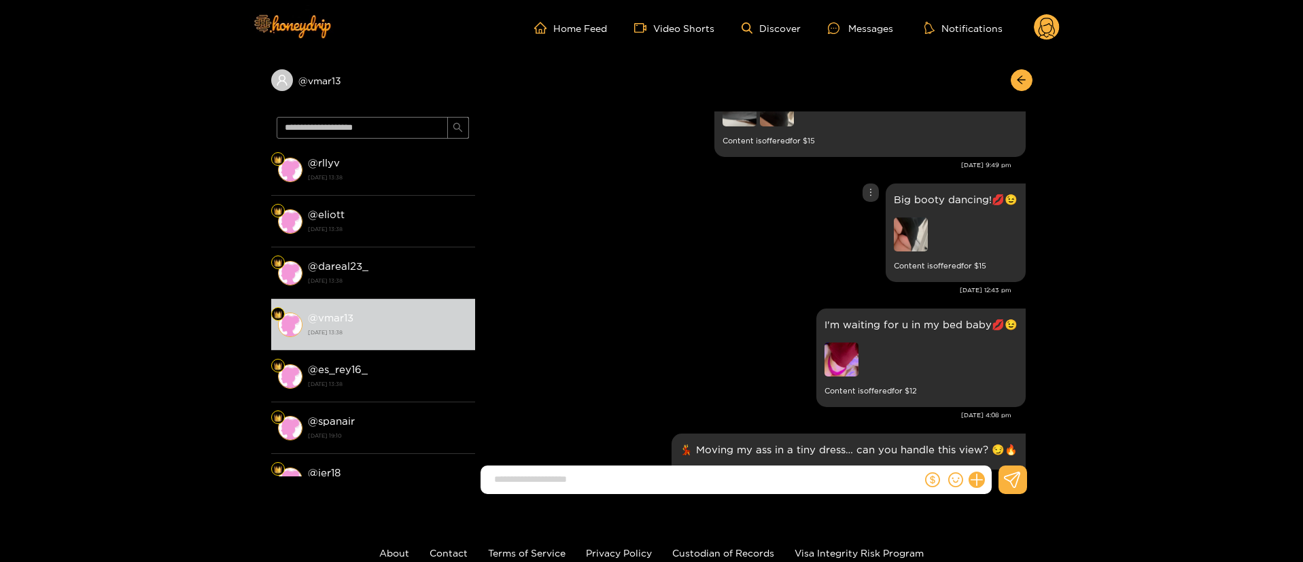
click at [902, 229] on img at bounding box center [911, 234] width 34 height 34
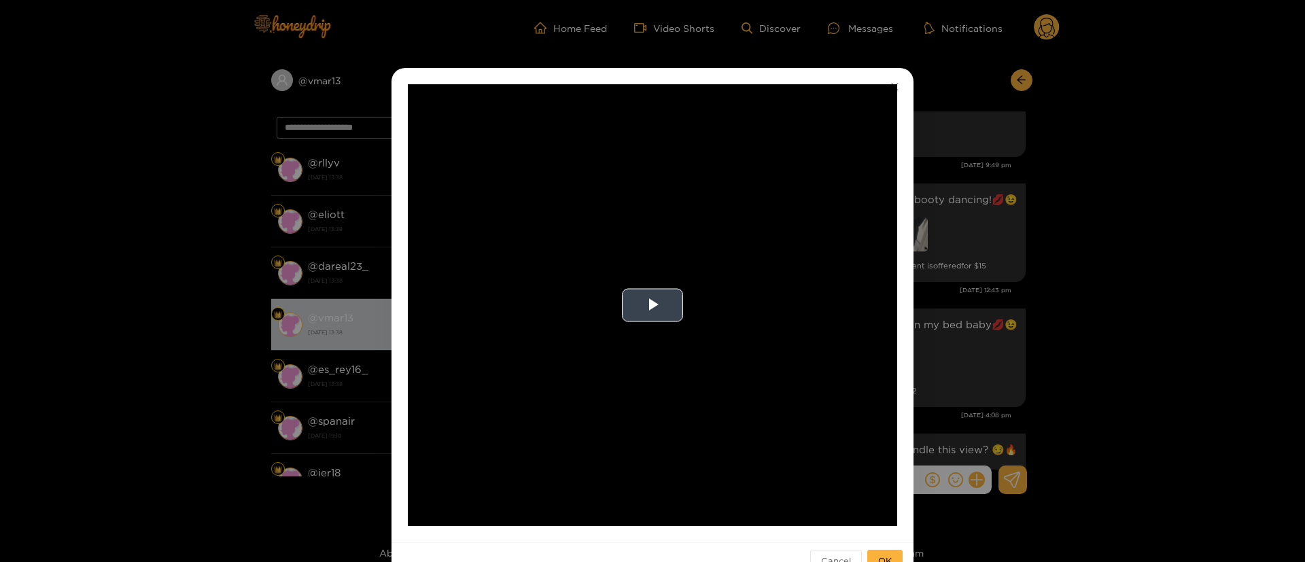
click at [701, 272] on video "Video Player" at bounding box center [652, 305] width 489 height 442
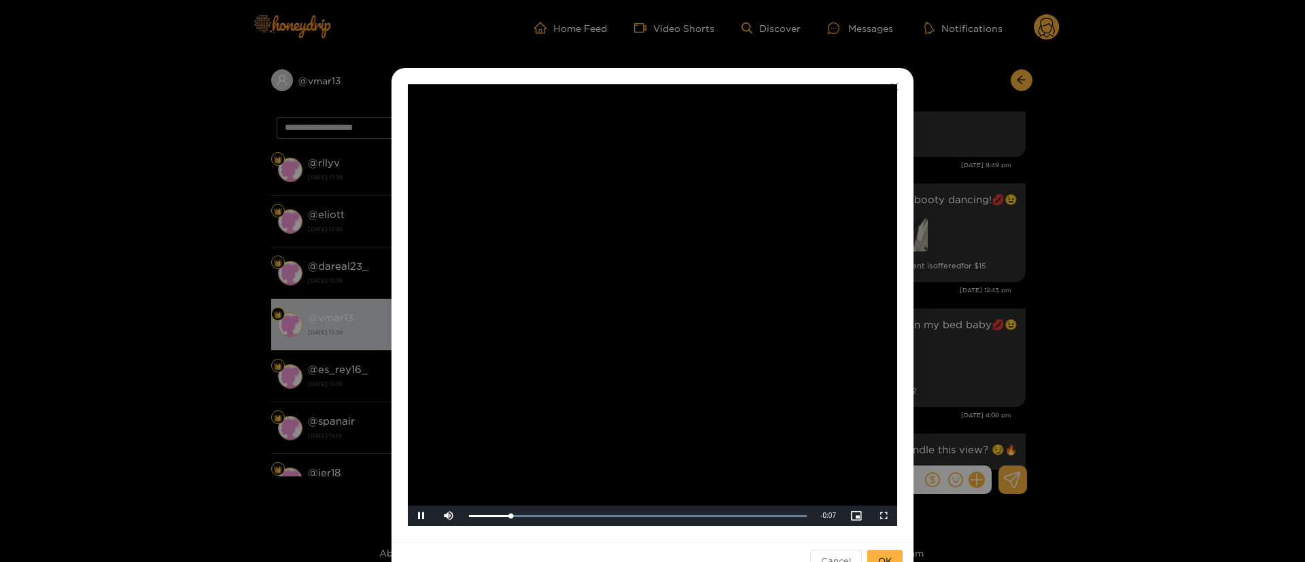
click at [947, 273] on div "**********" at bounding box center [652, 281] width 1305 height 562
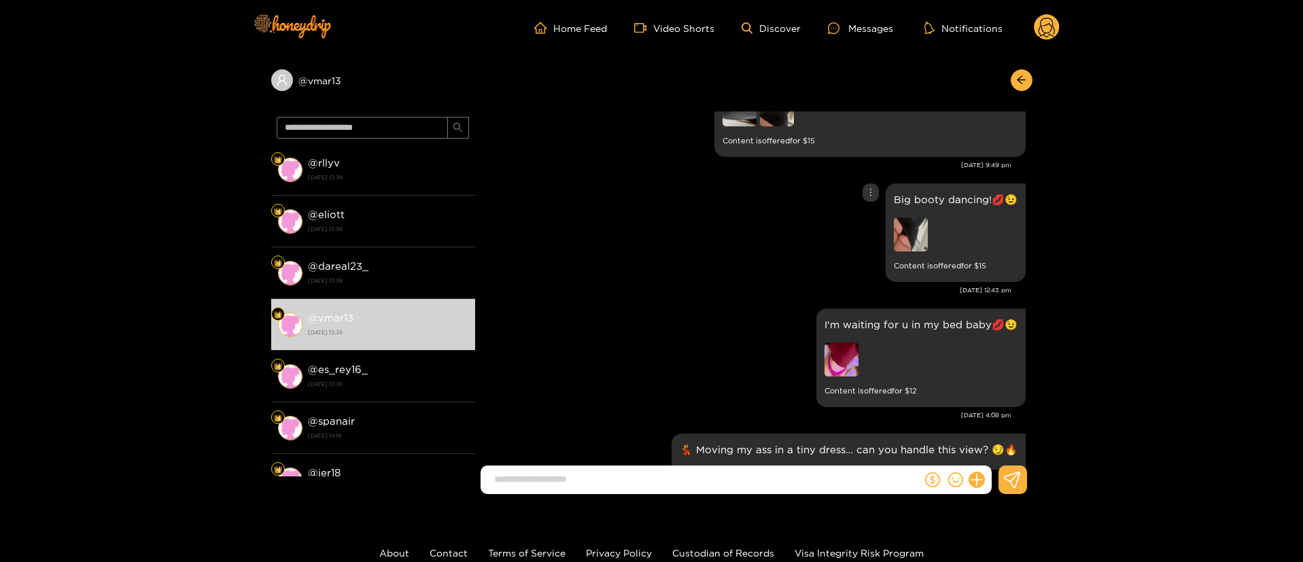
click at [911, 247] on img at bounding box center [911, 234] width 34 height 34
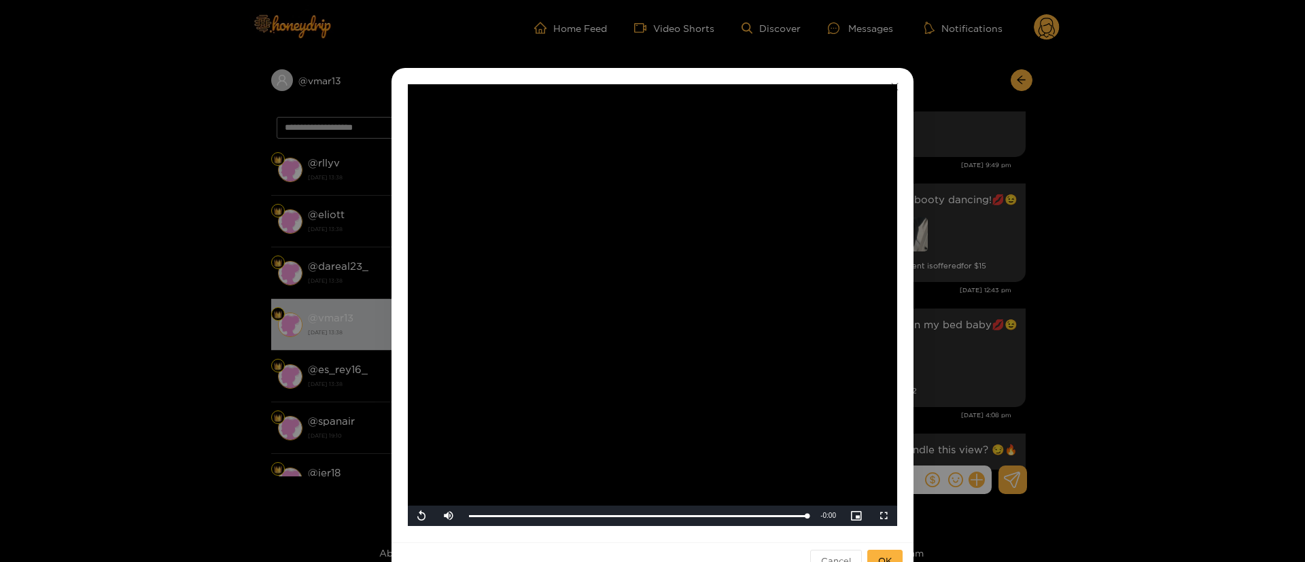
click at [587, 332] on video "Video Player" at bounding box center [652, 305] width 489 height 442
click at [982, 182] on div "**********" at bounding box center [652, 281] width 1305 height 562
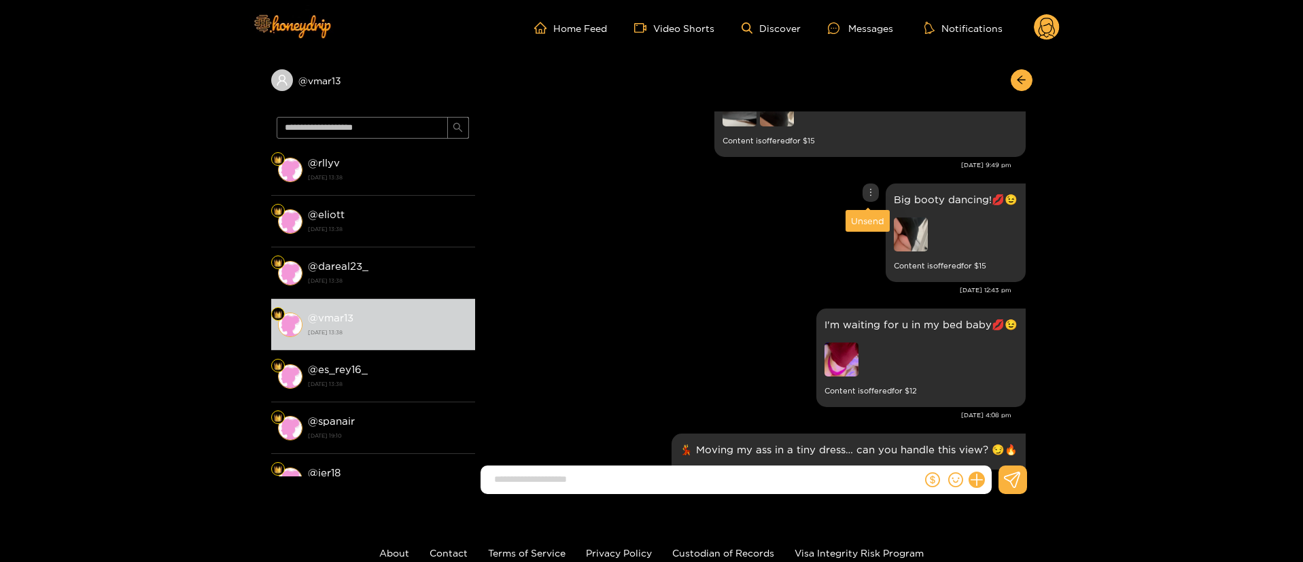
click at [873, 197] on div at bounding box center [870, 193] width 16 height 18
click at [864, 215] on div "Unsend" at bounding box center [867, 221] width 33 height 14
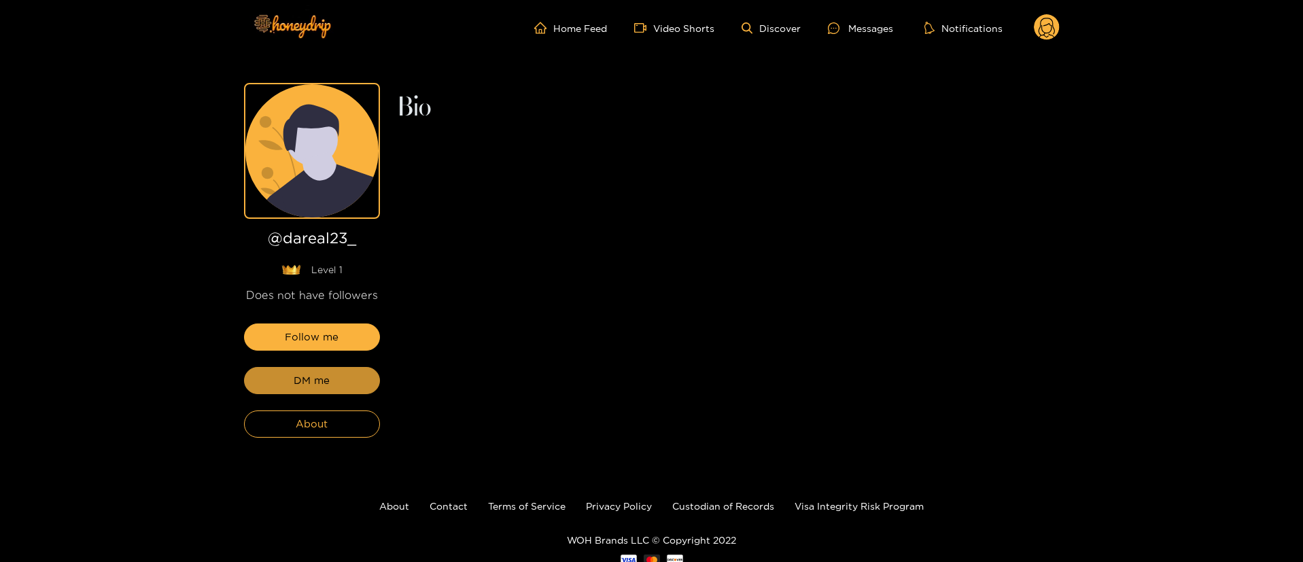
click at [309, 380] on span "DM me" at bounding box center [312, 380] width 36 height 16
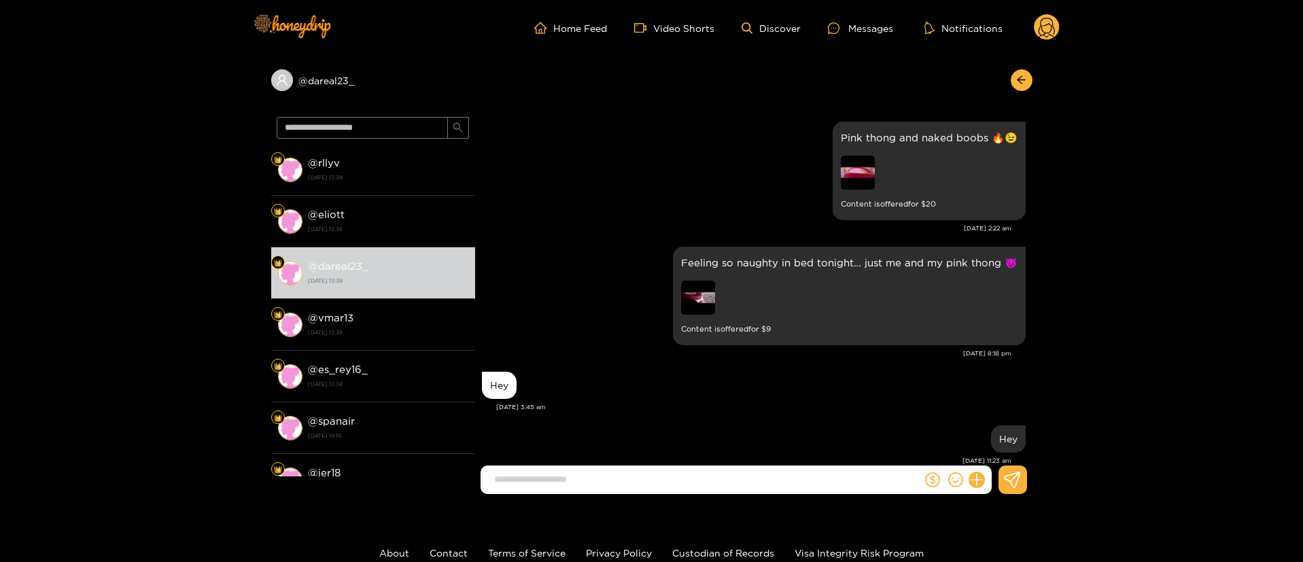
scroll to position [2017, 0]
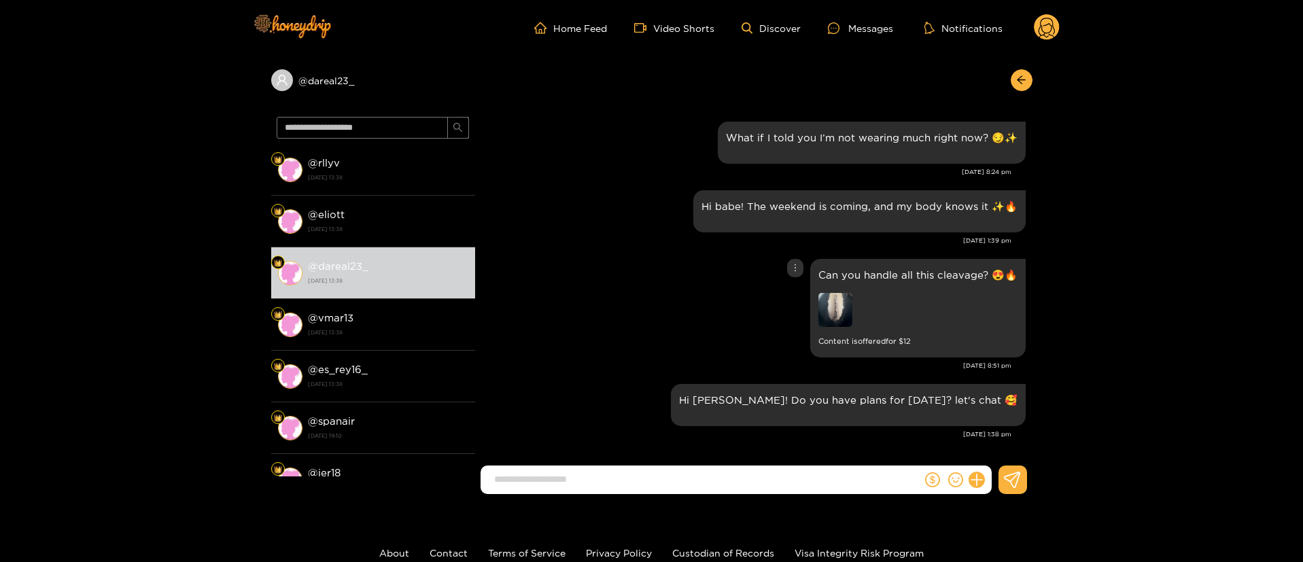
click at [667, 320] on div "Can you handle all this cleavage? 😍🔥 Content is offered for $ 12" at bounding box center [754, 308] width 544 height 105
click at [671, 282] on div "Can you handle all this cleavage? 😍🔥 Content is offered for $ 12" at bounding box center [754, 308] width 544 height 105
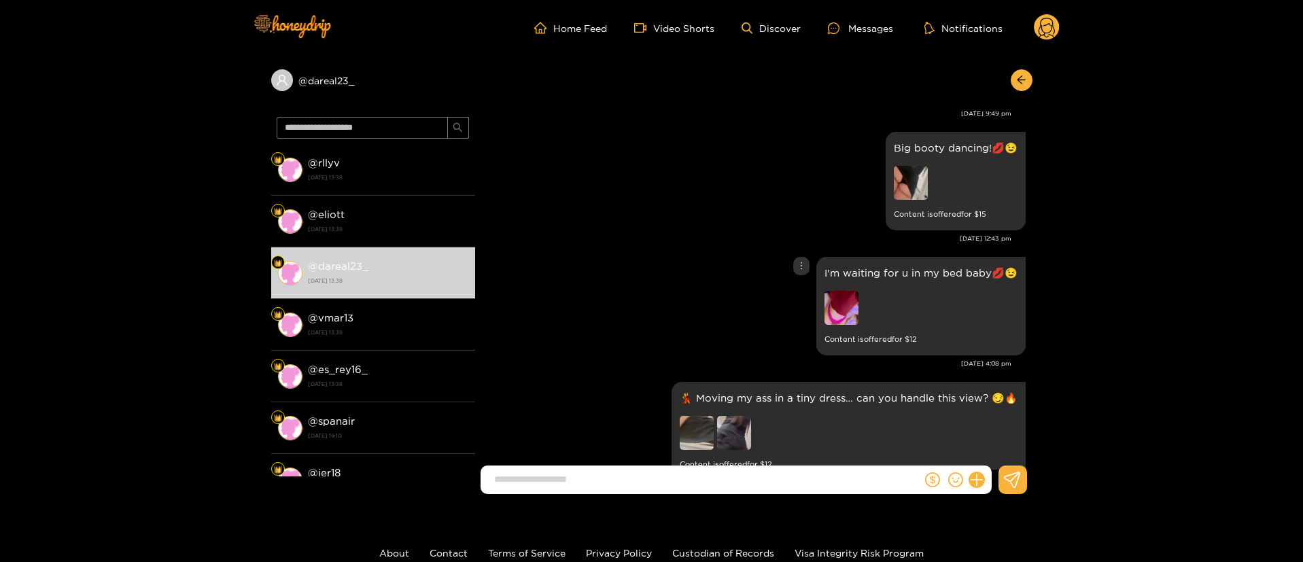
scroll to position [245, 0]
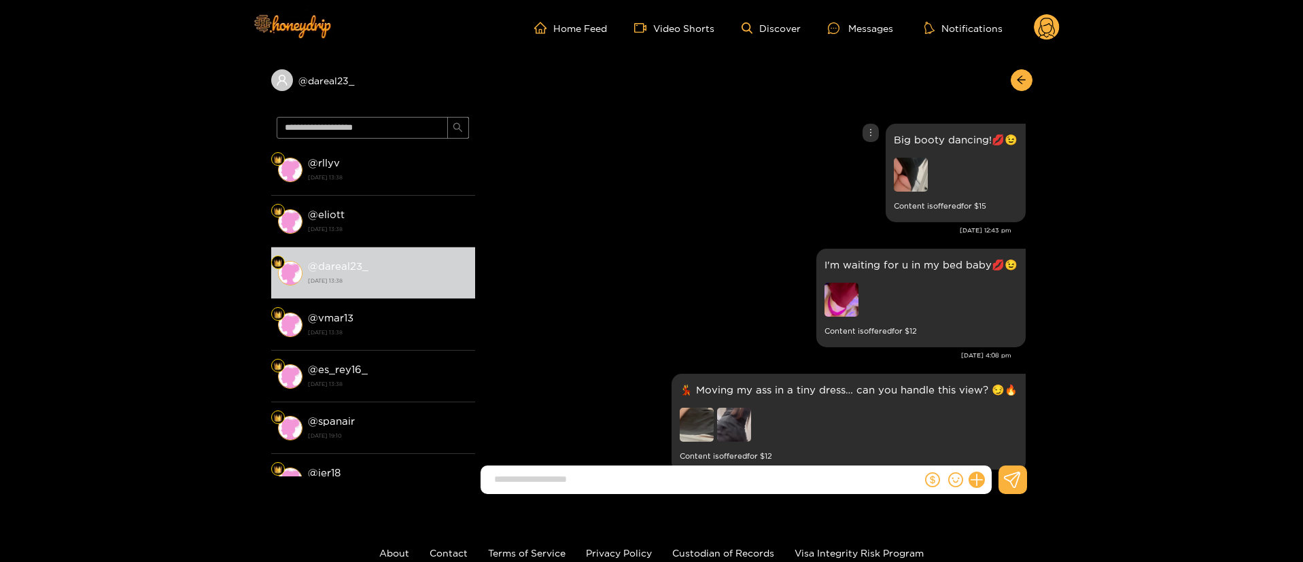
click at [870, 124] on div at bounding box center [870, 133] width 16 height 18
click at [861, 143] on div "Unsend" at bounding box center [867, 146] width 33 height 14
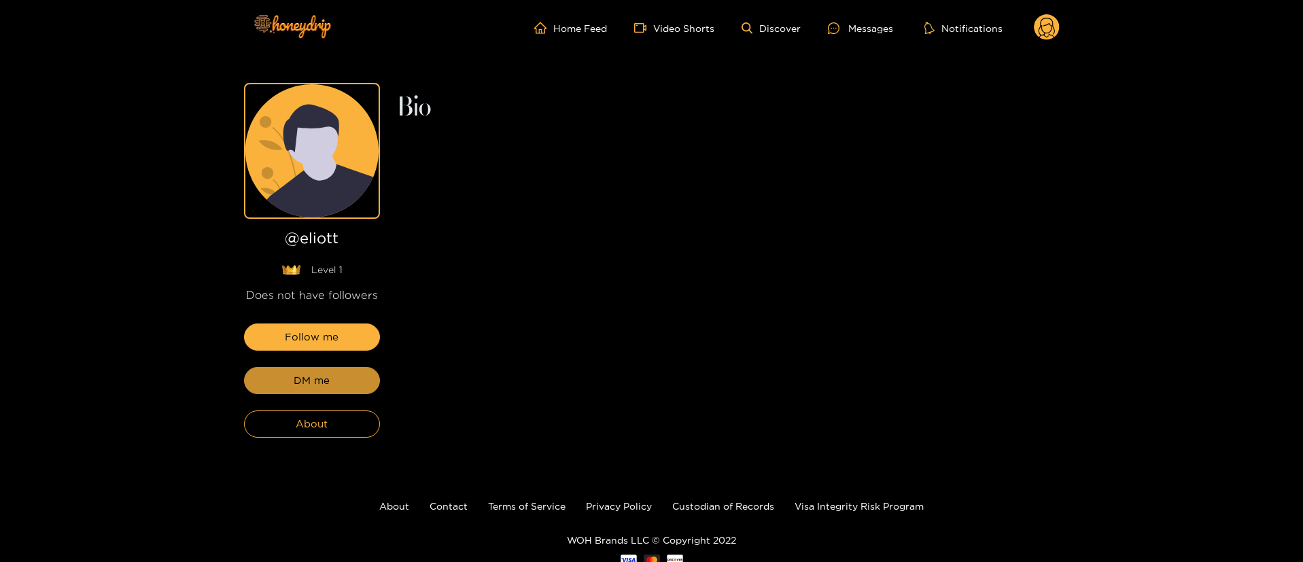
click at [309, 380] on span "DM me" at bounding box center [312, 380] width 36 height 16
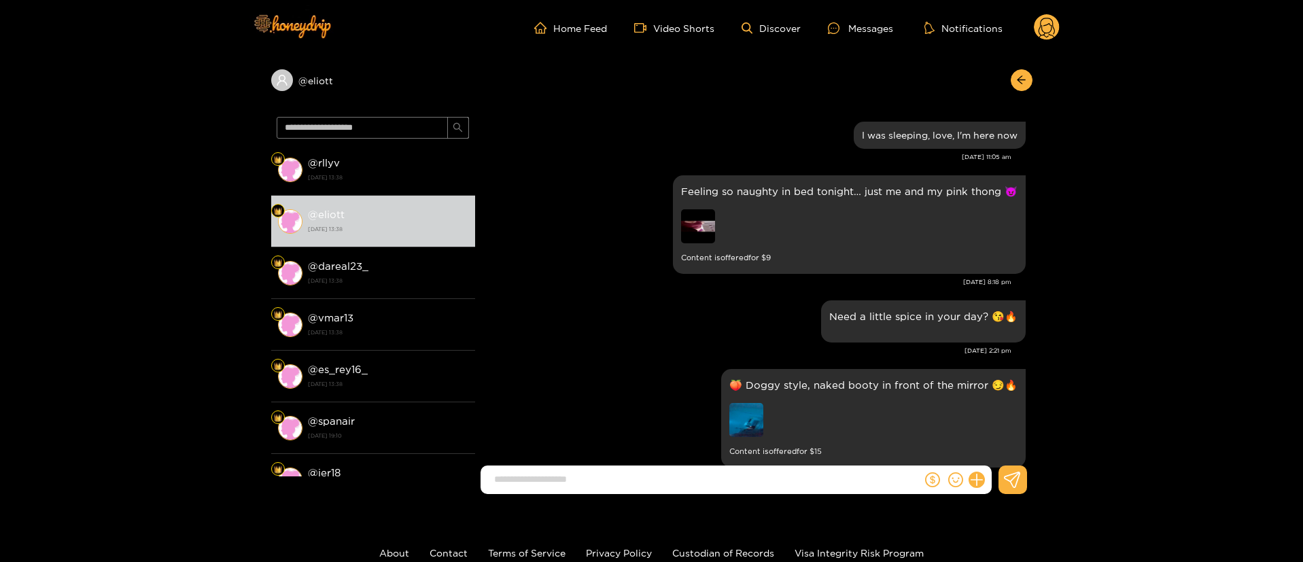
scroll to position [2017, 0]
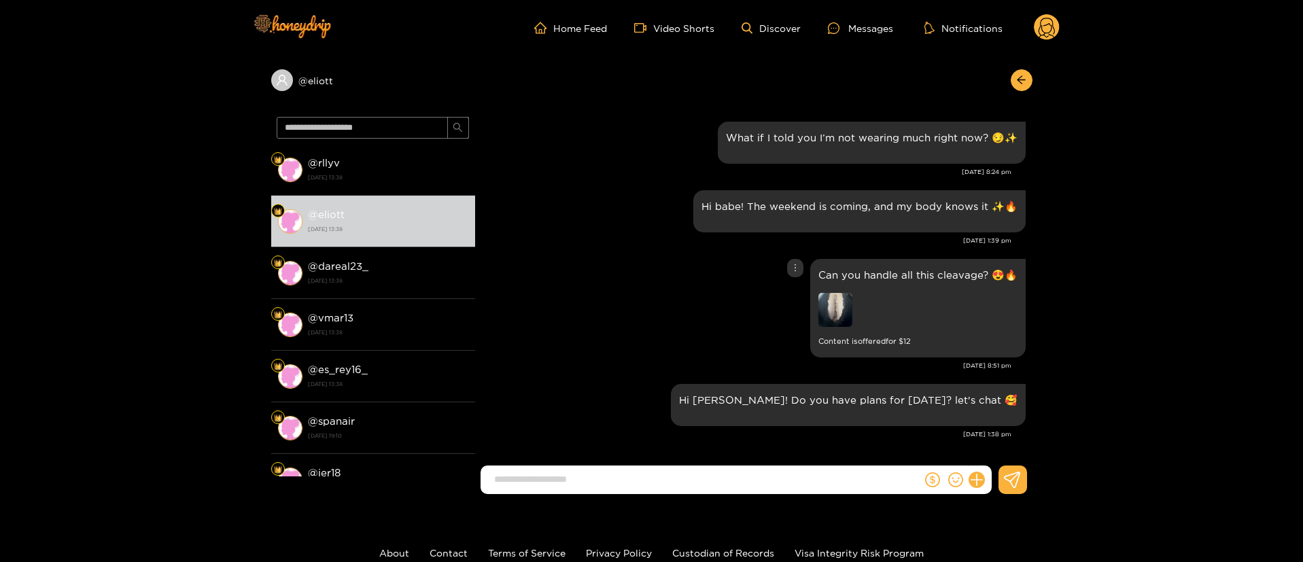
click at [582, 288] on div "Can you handle all this cleavage? 😍🔥 Content is offered for $ 12" at bounding box center [754, 308] width 544 height 105
click at [568, 206] on div "Hi babe! The weekend is coming, and my body knows it ✨🔥" at bounding box center [754, 211] width 544 height 49
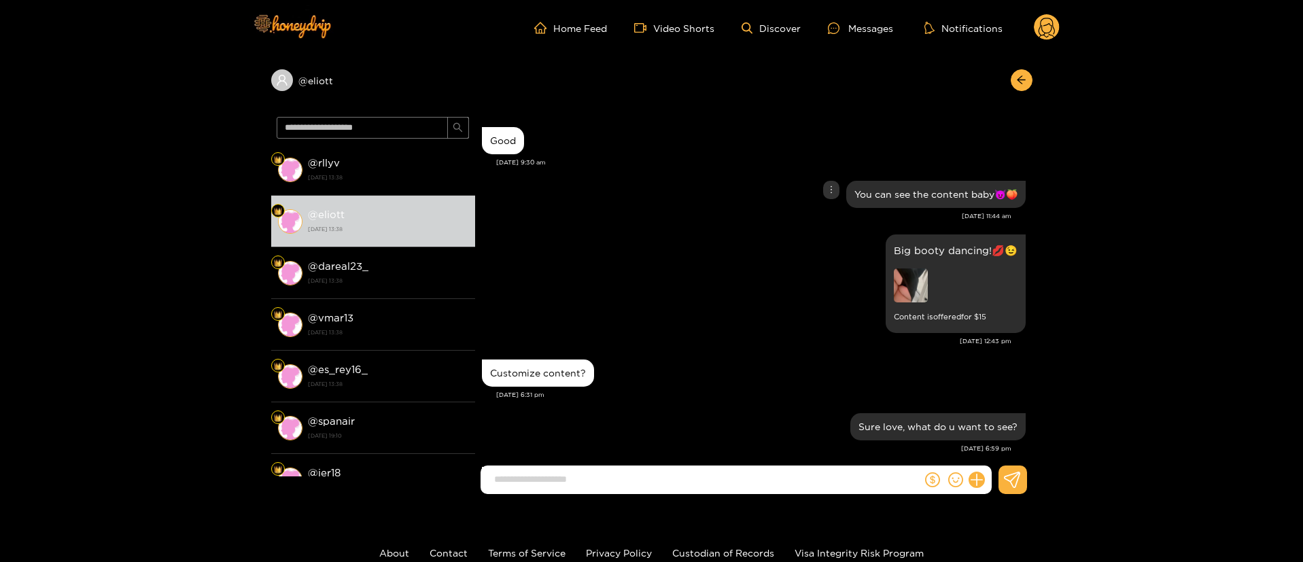
scroll to position [530, 0]
click at [870, 243] on icon "more" at bounding box center [871, 243] width 10 height 10
click at [866, 269] on div "Unsend" at bounding box center [867, 271] width 33 height 14
